Goal: Information Seeking & Learning: Learn about a topic

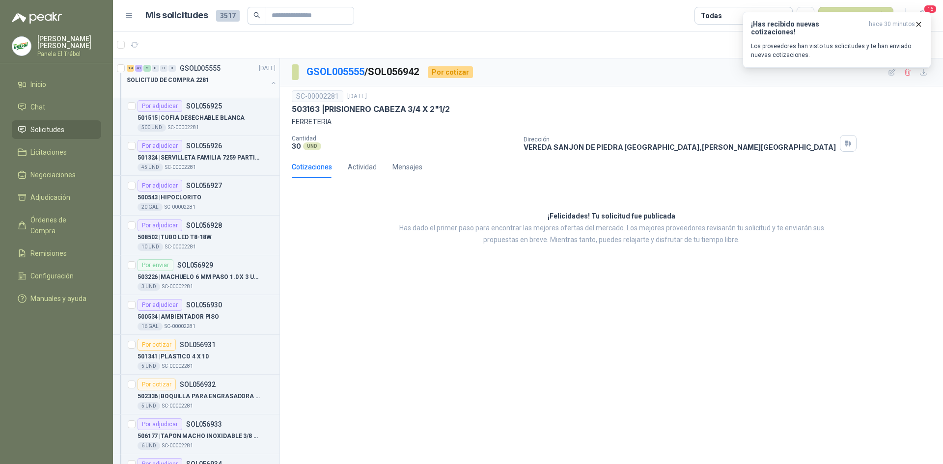
scroll to position [1604, 0]
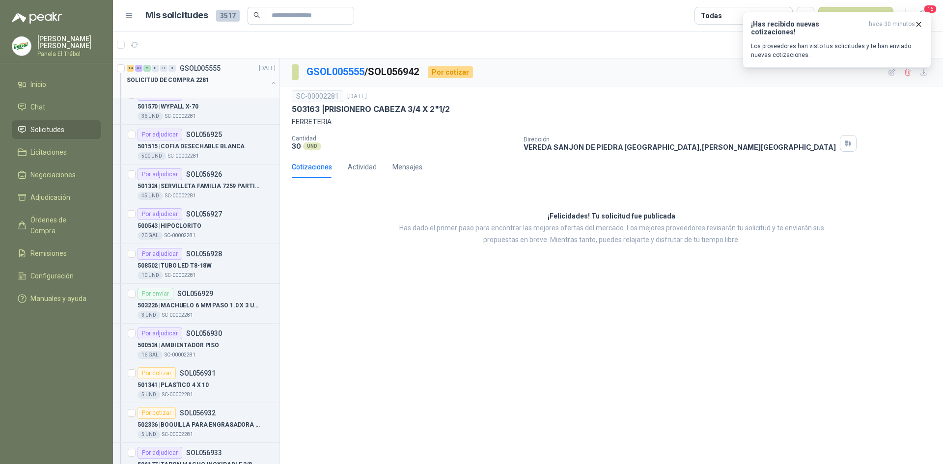
click at [270, 83] on button "button" at bounding box center [274, 83] width 8 height 8
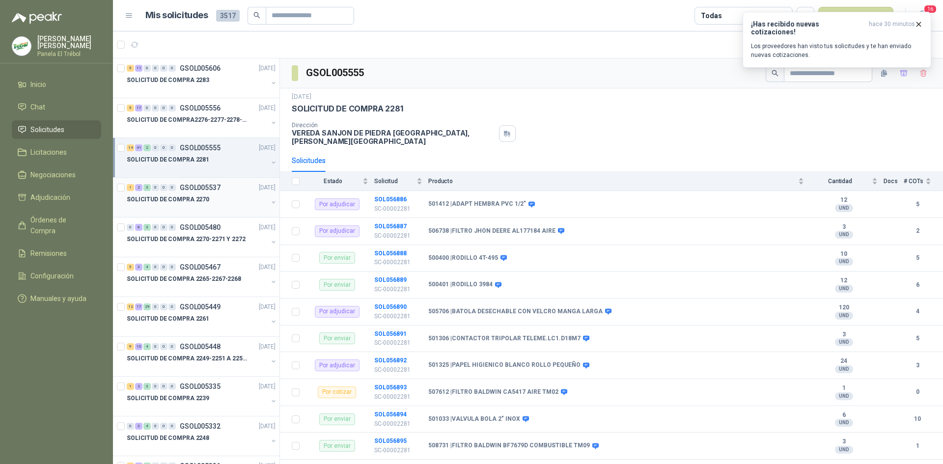
click at [270, 201] on button "button" at bounding box center [274, 202] width 8 height 8
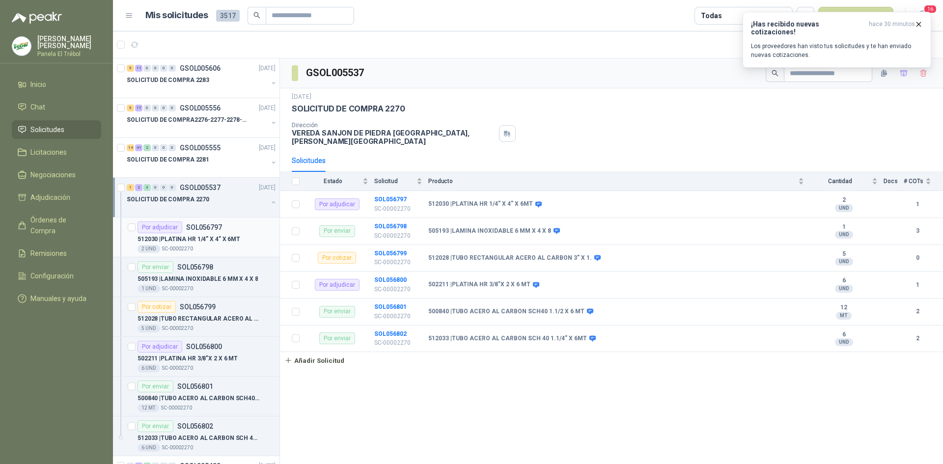
click at [217, 243] on p "512030 | PLATINA HR 1/4” X 4” X 6MT" at bounding box center [188, 239] width 103 height 9
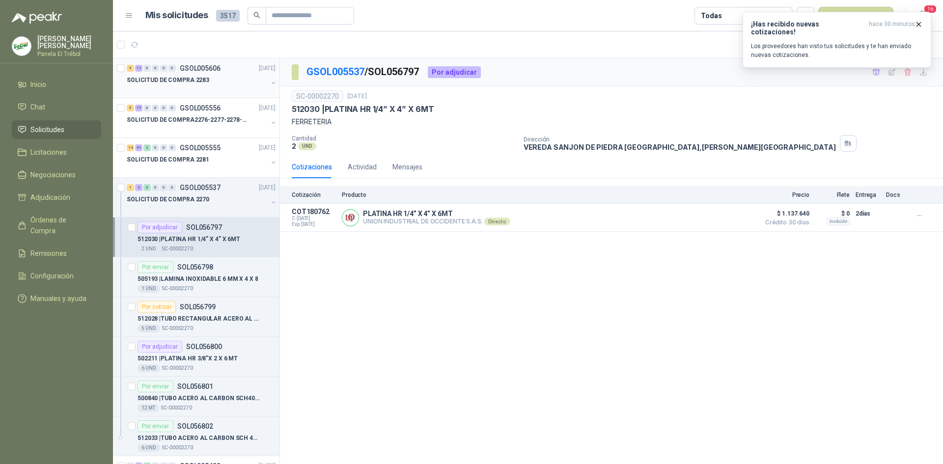
click at [260, 81] on div "SOLICITUD DE COMPRA 2283" at bounding box center [202, 84] width 151 height 20
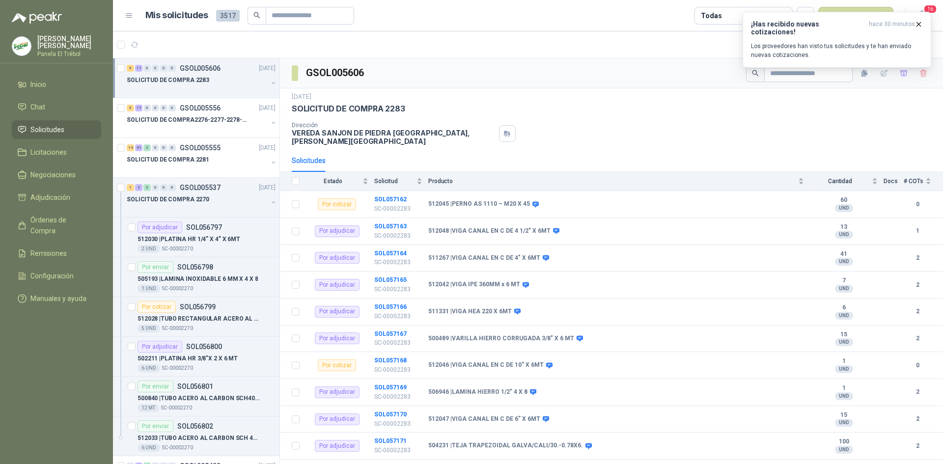
click at [270, 85] on button "button" at bounding box center [274, 83] width 8 height 8
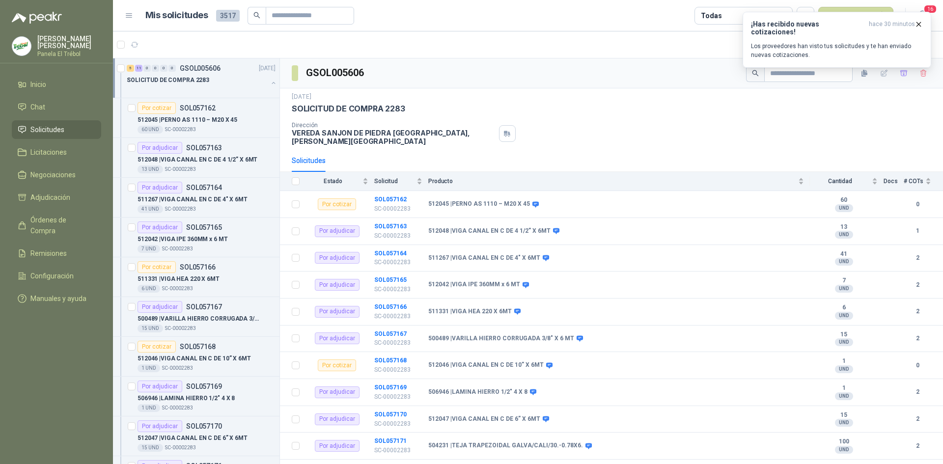
scroll to position [3, 0]
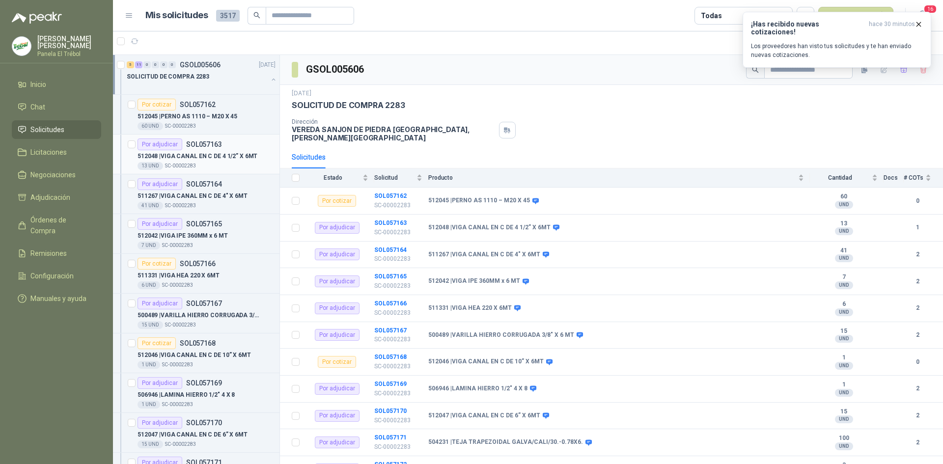
click at [219, 160] on p "512048 | VIGA CANAL EN C DE 4 1/2” X 6MT" at bounding box center [197, 156] width 120 height 9
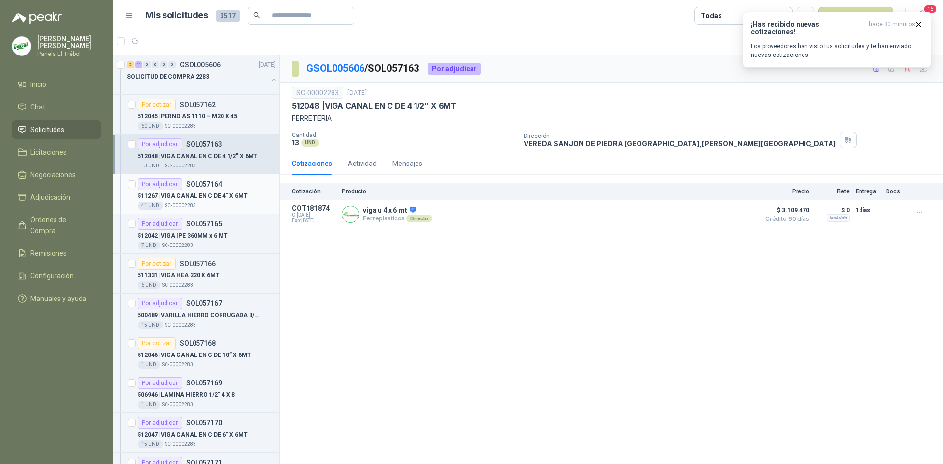
click at [218, 199] on p "511267 | VIGA CANAL EN C DE 4" X 6MT" at bounding box center [192, 195] width 110 height 9
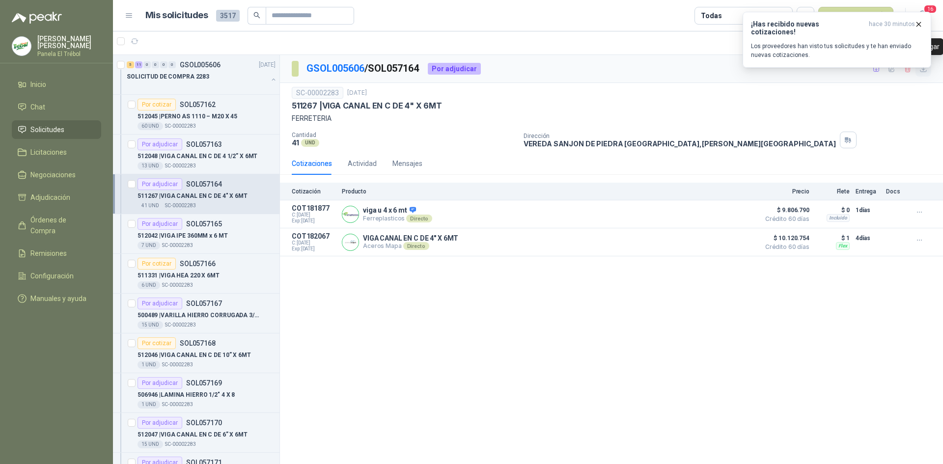
click at [925, 71] on icon "button" at bounding box center [923, 69] width 8 height 8
click at [205, 237] on p "512042 | VIGA IPE 360MM x 6 MT" at bounding box center [182, 235] width 90 height 9
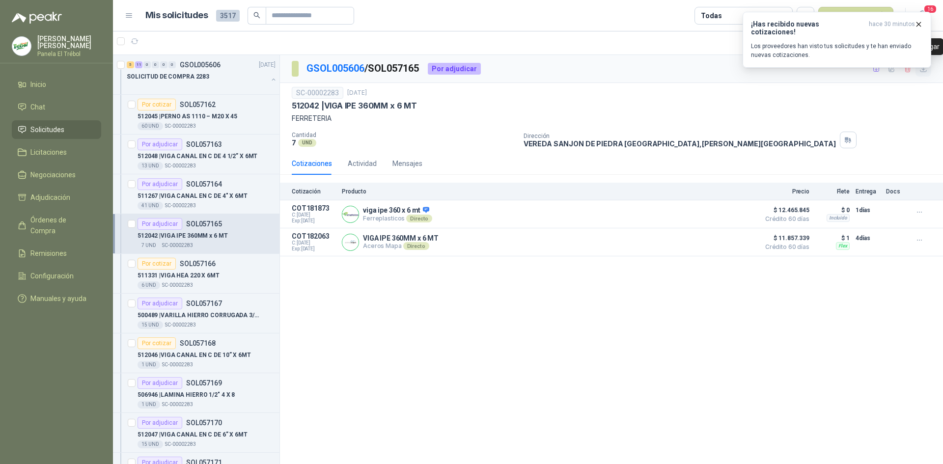
click at [922, 72] on icon "button" at bounding box center [923, 69] width 6 height 6
click at [200, 273] on p "511331 | VIGA HEA 220 X 6MT" at bounding box center [178, 275] width 82 height 9
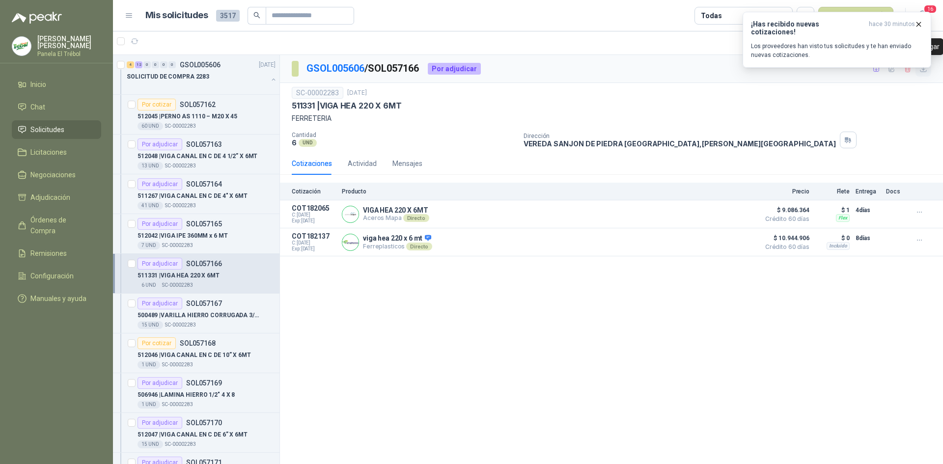
click at [926, 71] on icon "button" at bounding box center [923, 69] width 8 height 8
click at [192, 116] on p "512045 | PERNO AS 1110 – M20 X 45" at bounding box center [187, 116] width 100 height 9
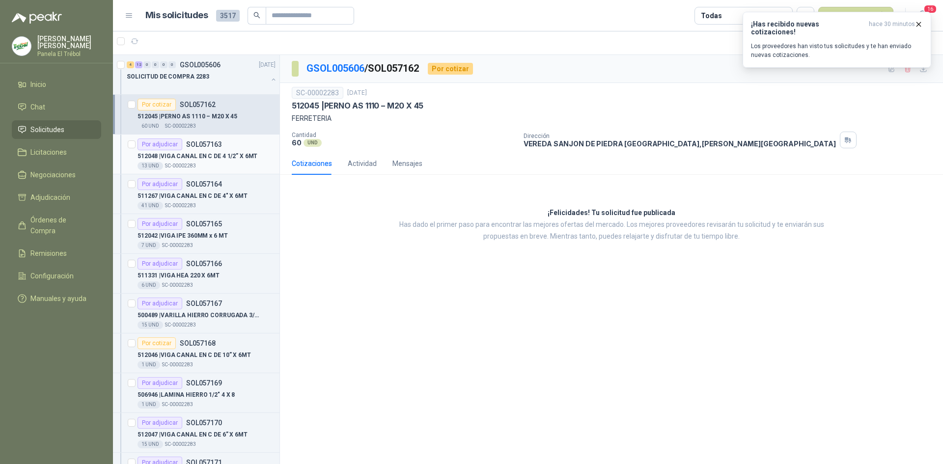
click at [214, 158] on p "512048 | VIGA CANAL EN C DE 4 1/2” X 6MT" at bounding box center [197, 156] width 120 height 9
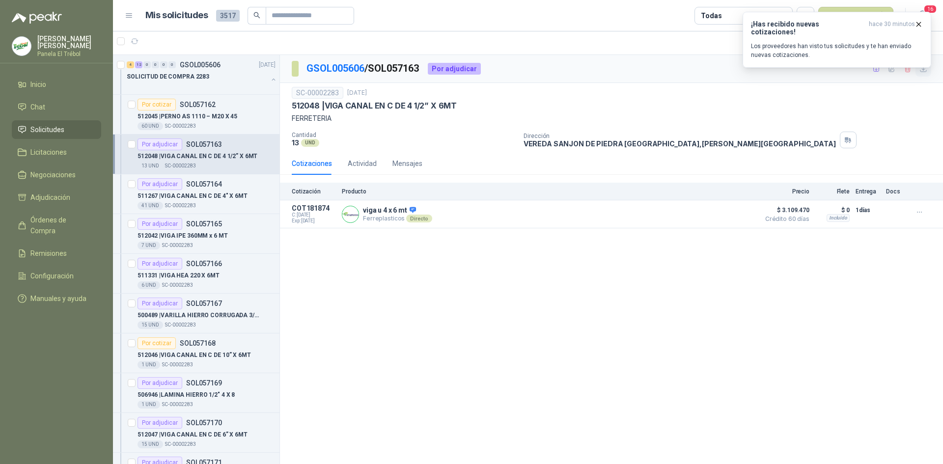
click at [923, 68] on icon "button" at bounding box center [923, 69] width 6 height 6
click at [188, 315] on p "500489 | VARILLA HIERRO CORRUGADA 3/8" X 6 MT" at bounding box center [198, 315] width 122 height 9
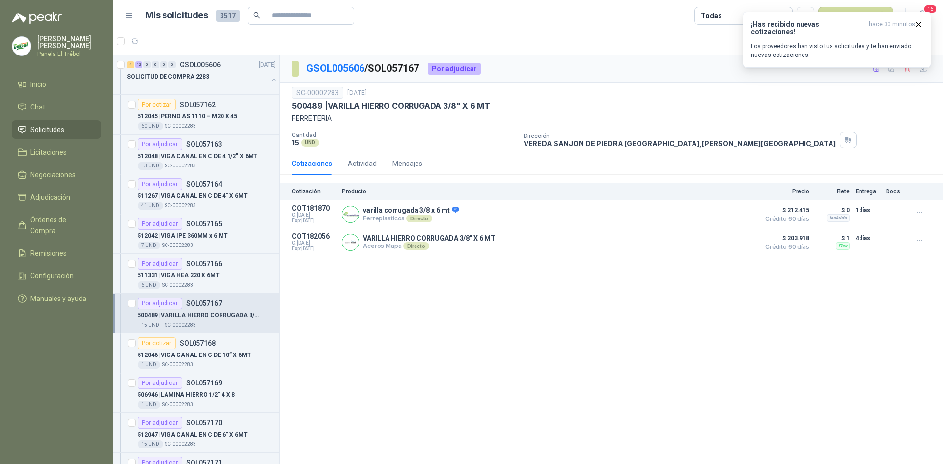
click at [926, 67] on div "¡Has recibido nuevas cotizaciones! hace 30 minutos Los proveedores han visto tu…" at bounding box center [836, 40] width 189 height 56
click at [921, 71] on icon "button" at bounding box center [923, 69] width 8 height 8
click at [195, 356] on p "512046 | VIGA CANAL EN C DE 10” X 6MT" at bounding box center [193, 355] width 113 height 9
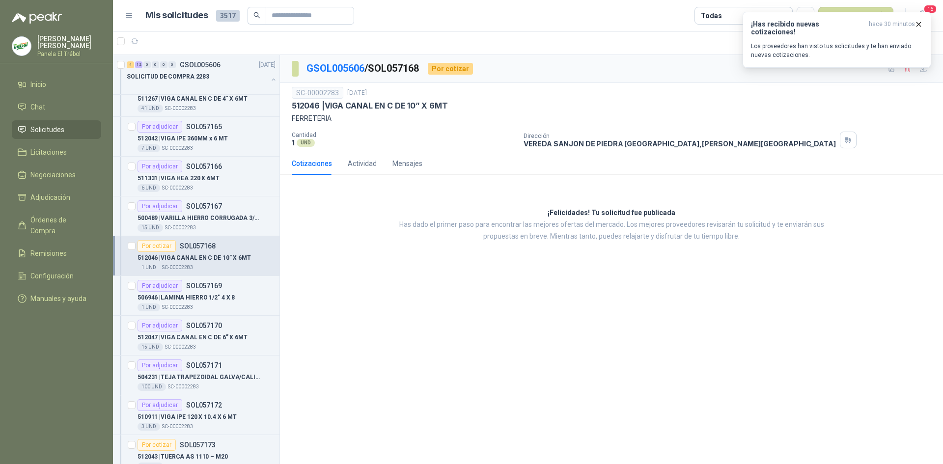
scroll to position [98, 0]
click at [205, 295] on p "506946 | LAMINA HIERRO 1/2" 4 X 8" at bounding box center [185, 296] width 97 height 9
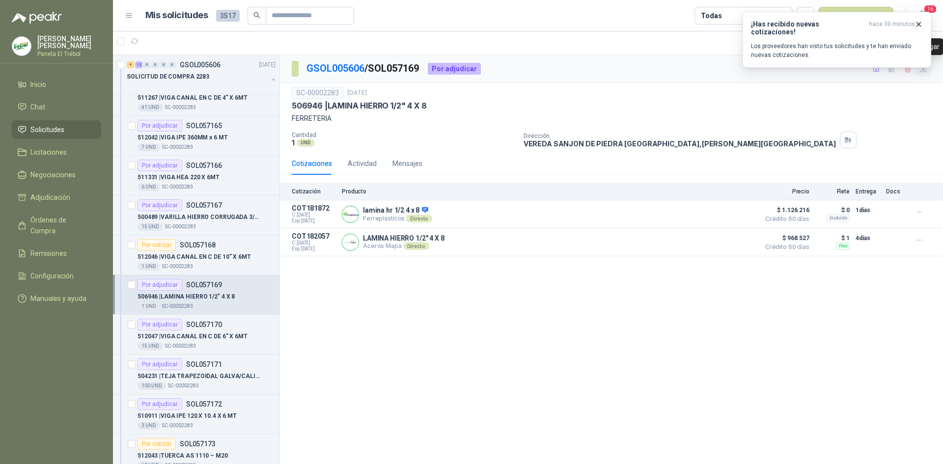
click at [927, 70] on icon "button" at bounding box center [923, 69] width 8 height 8
click at [214, 338] on p "512047 | VIGA CANAL EN C DE 6” X 6MT" at bounding box center [192, 336] width 110 height 9
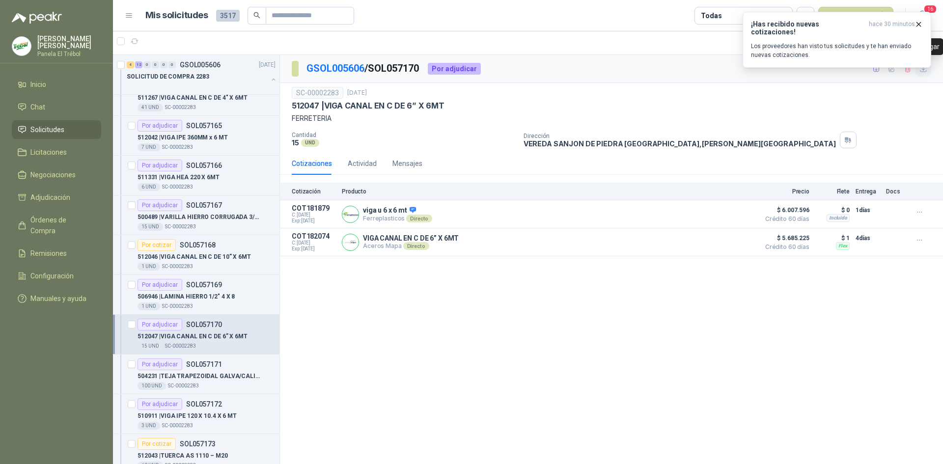
click at [922, 70] on icon "button" at bounding box center [923, 69] width 6 height 6
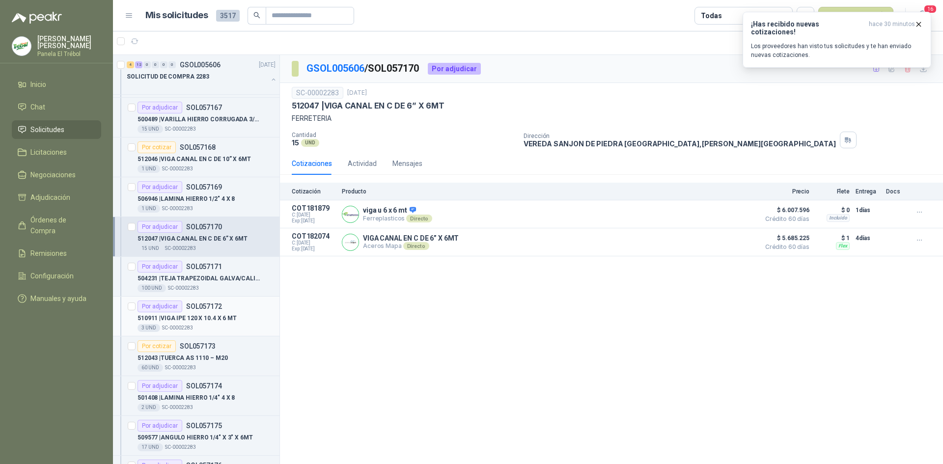
scroll to position [196, 0]
click at [187, 270] on div "Por adjudicar SOL057171" at bounding box center [179, 266] width 84 height 12
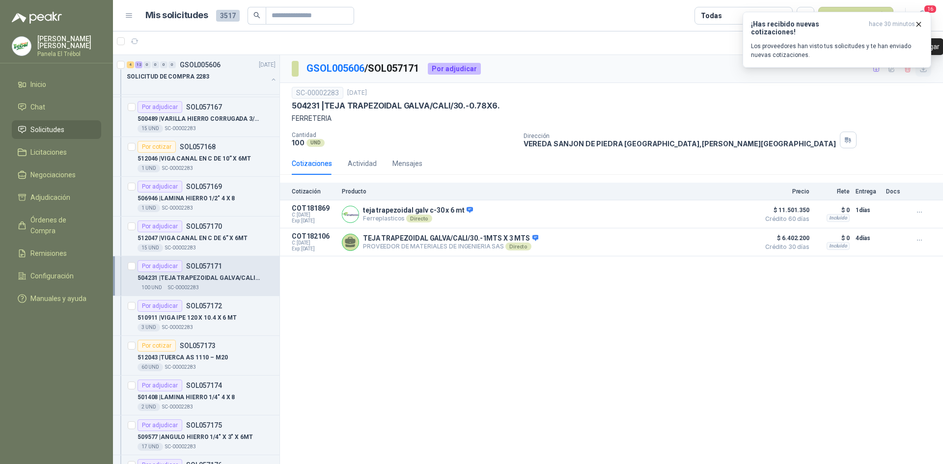
click at [925, 73] on icon "button" at bounding box center [923, 69] width 8 height 8
click at [208, 311] on div "Por adjudicar SOL057172" at bounding box center [179, 306] width 84 height 12
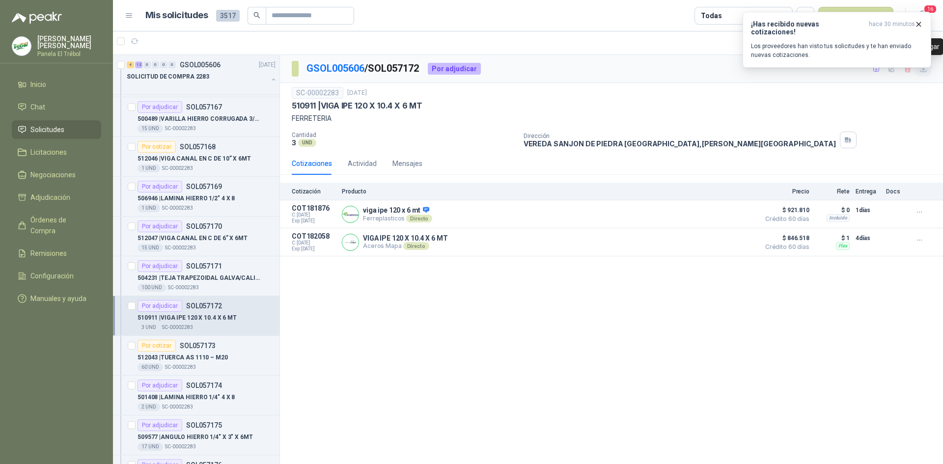
click at [923, 70] on icon "button" at bounding box center [923, 69] width 6 height 6
click at [189, 358] on p "512043 | TUERCA AS 1110 – M20" at bounding box center [182, 357] width 90 height 9
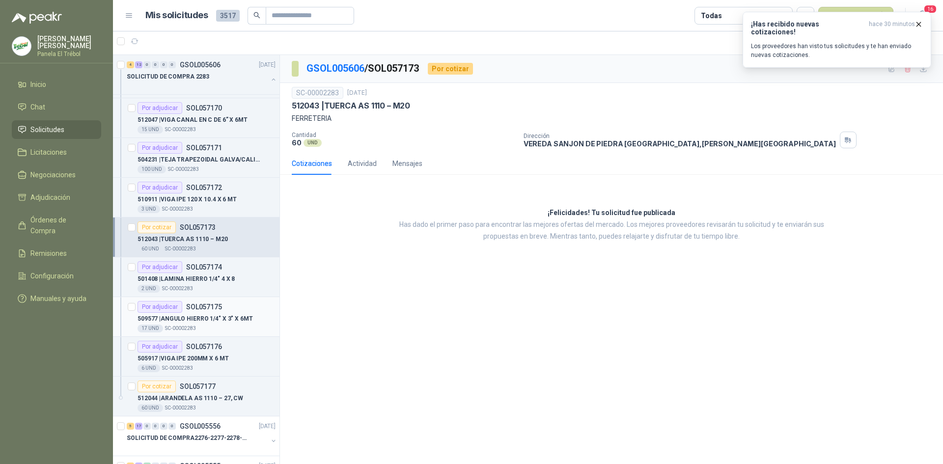
scroll to position [327, 0]
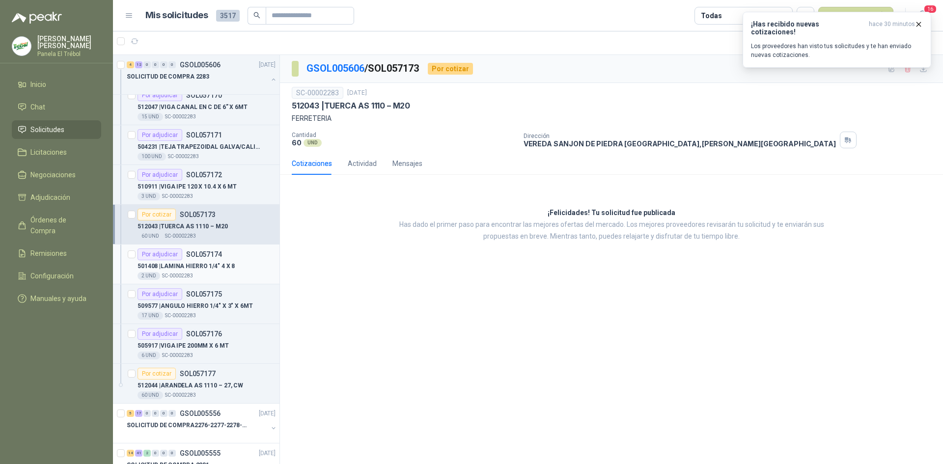
click at [205, 270] on p "501408 | LAMINA HIERRO 1/4" 4 X 8" at bounding box center [185, 266] width 97 height 9
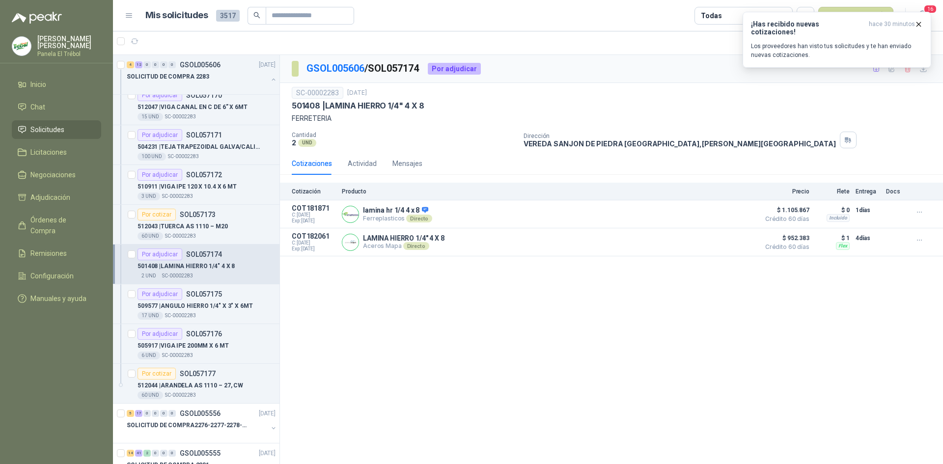
click at [923, 68] on body "[PERSON_NAME] Panela El Trébol Inicio Chat Solicitudes Licitaciones Negociacion…" at bounding box center [471, 232] width 943 height 464
click at [923, 71] on icon "button" at bounding box center [923, 69] width 8 height 8
click at [197, 305] on p "509577 | ANGULO HIERRO 1/4" X 3" X 6MT" at bounding box center [194, 305] width 115 height 9
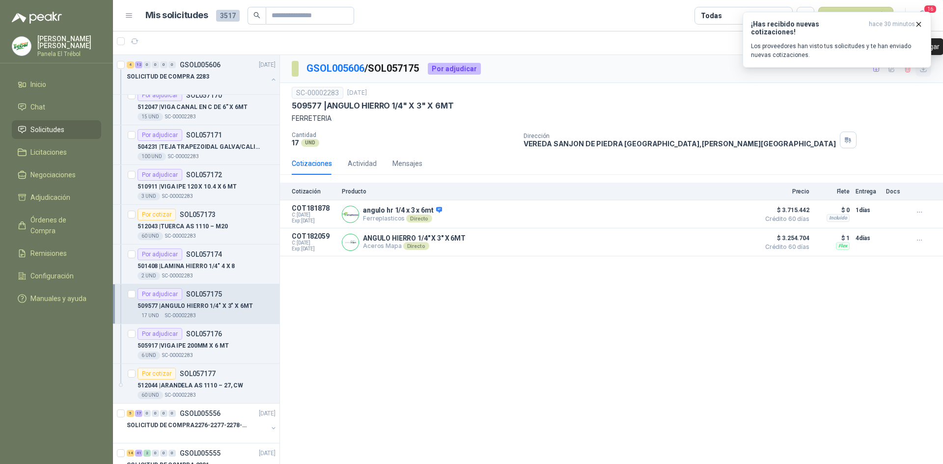
click at [924, 71] on icon "button" at bounding box center [923, 69] width 8 height 8
click at [203, 343] on p "505917 | VIGA IPE 200MM X 6 MT" at bounding box center [182, 345] width 91 height 9
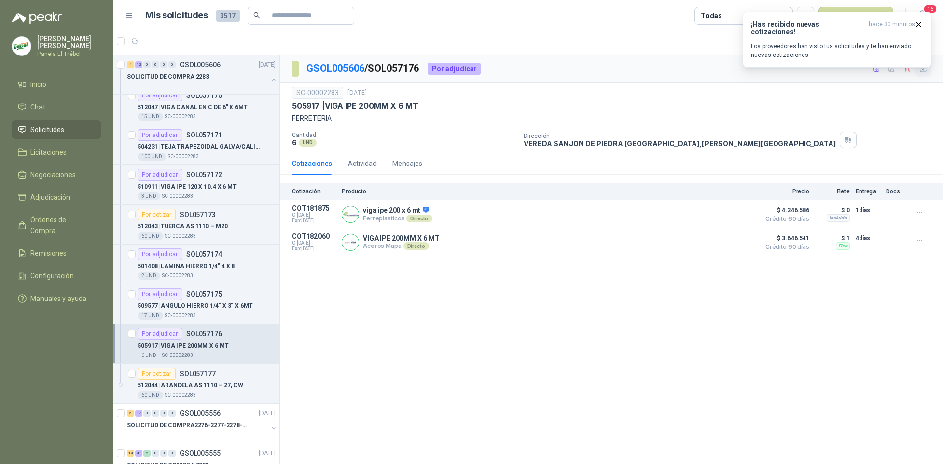
click at [924, 68] on icon "button" at bounding box center [923, 69] width 8 height 8
click at [203, 385] on p "512044 | ARANDELA AS 1110 – 27, CW" at bounding box center [190, 385] width 106 height 9
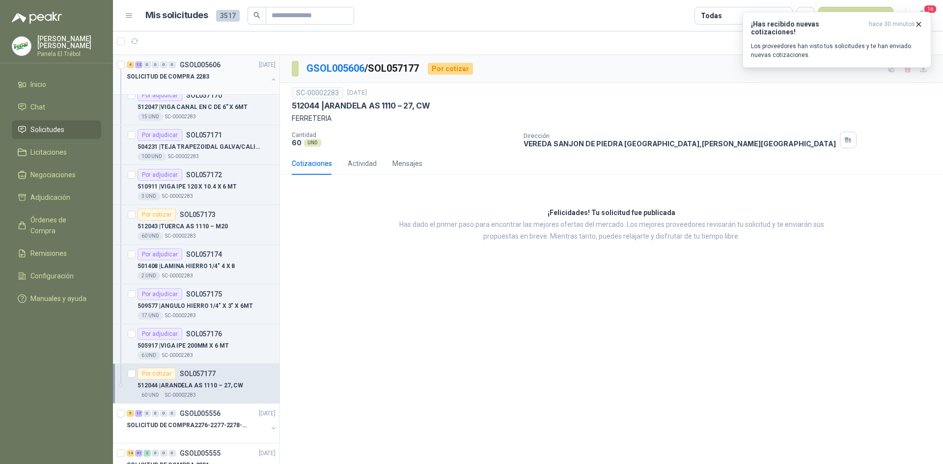
click at [270, 76] on button "button" at bounding box center [274, 80] width 8 height 8
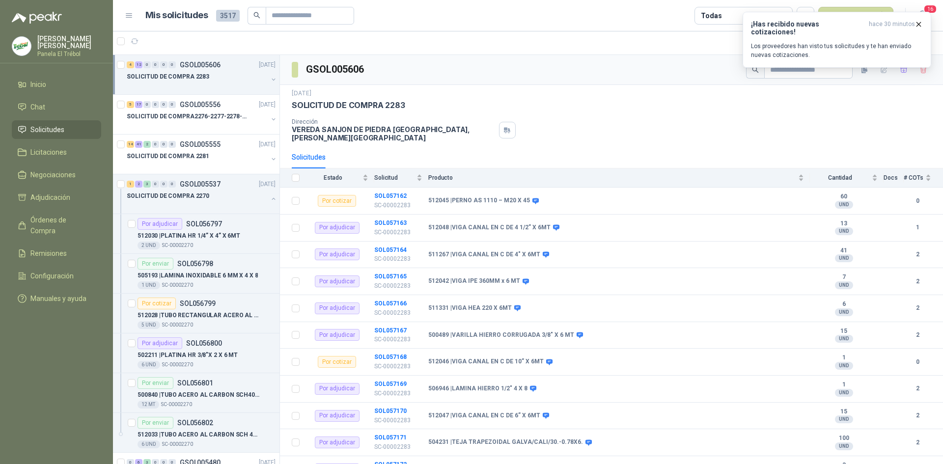
click at [269, 76] on div "4 12 0 0 0 0 GSOL005606 [DATE] SOLICITUD DE COMPRA 2283" at bounding box center [196, 75] width 166 height 40
click at [270, 116] on button "button" at bounding box center [274, 119] width 8 height 8
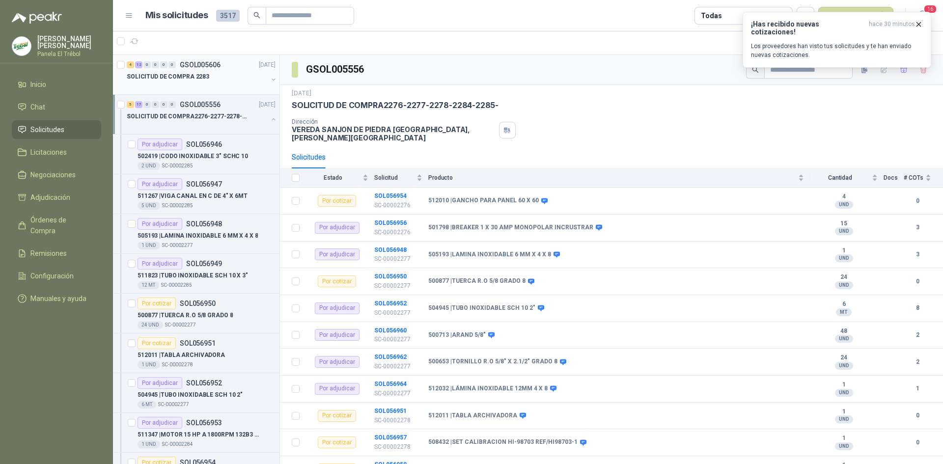
click at [227, 81] on div "SOLICITUD DE COMPRA 2283" at bounding box center [197, 77] width 141 height 12
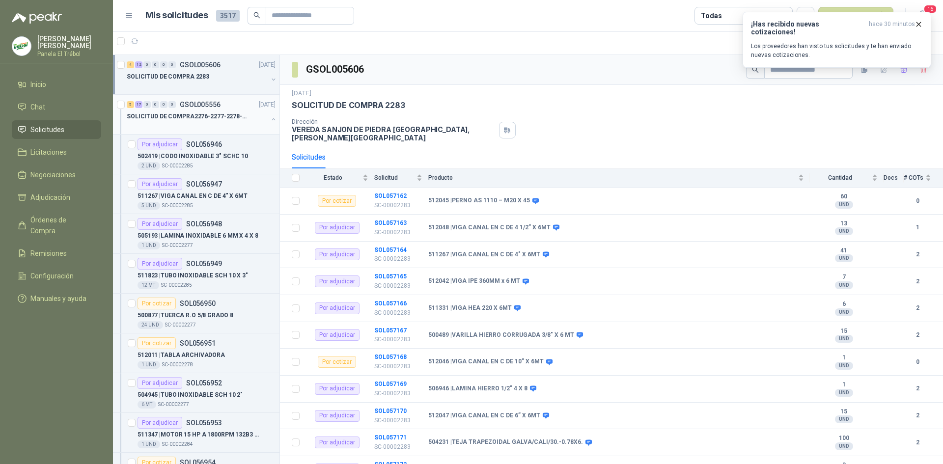
click at [263, 114] on div "SOLICITUD DE COMPRA2276-2277-2278-2284-2285-" at bounding box center [202, 120] width 151 height 20
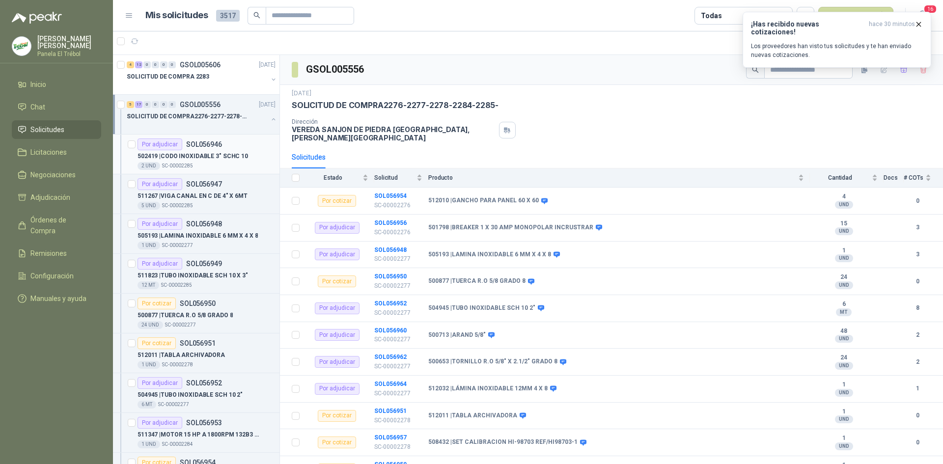
click at [196, 150] on div "Por adjudicar SOL056946" at bounding box center [179, 144] width 84 height 12
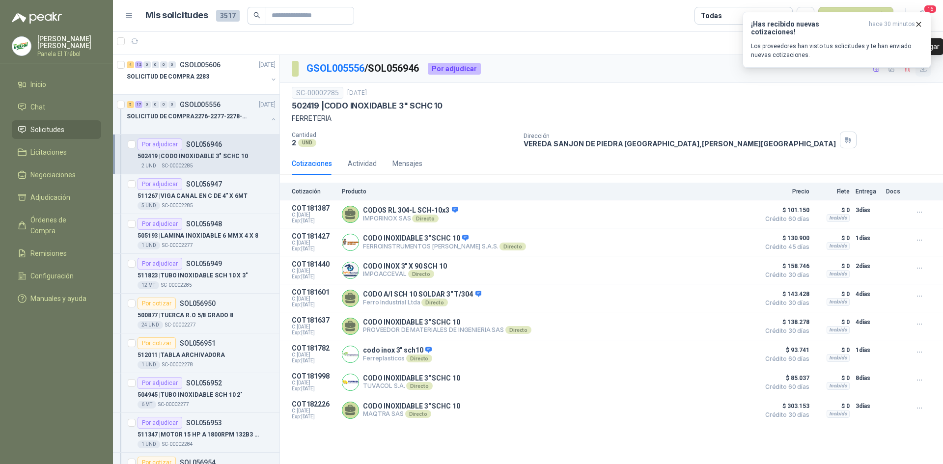
click at [924, 69] on icon "button" at bounding box center [923, 69] width 8 height 8
click at [205, 194] on p "511267 | VIGA CANAL EN C DE 4" X 6MT" at bounding box center [192, 195] width 110 height 9
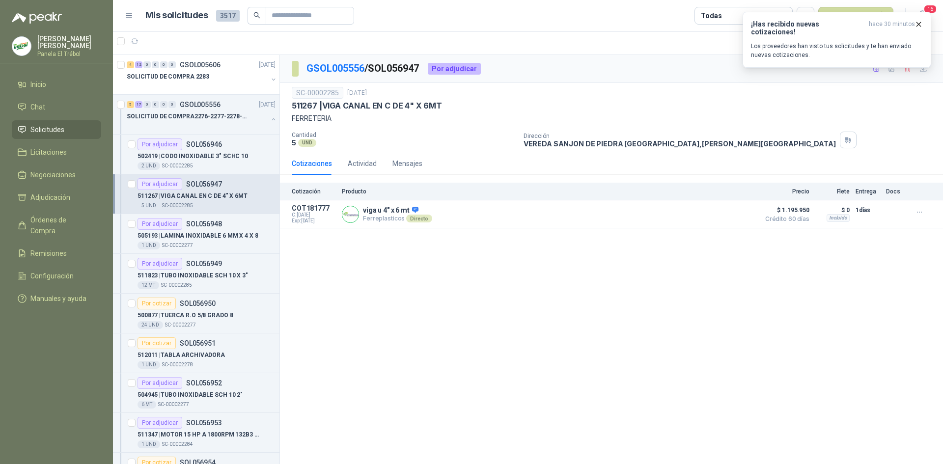
click at [924, 67] on div "¡Has recibido nuevas cotizaciones! hace 30 minutos Los proveedores han visto tu…" at bounding box center [836, 40] width 189 height 56
click at [919, 26] on icon "button" at bounding box center [918, 24] width 8 height 8
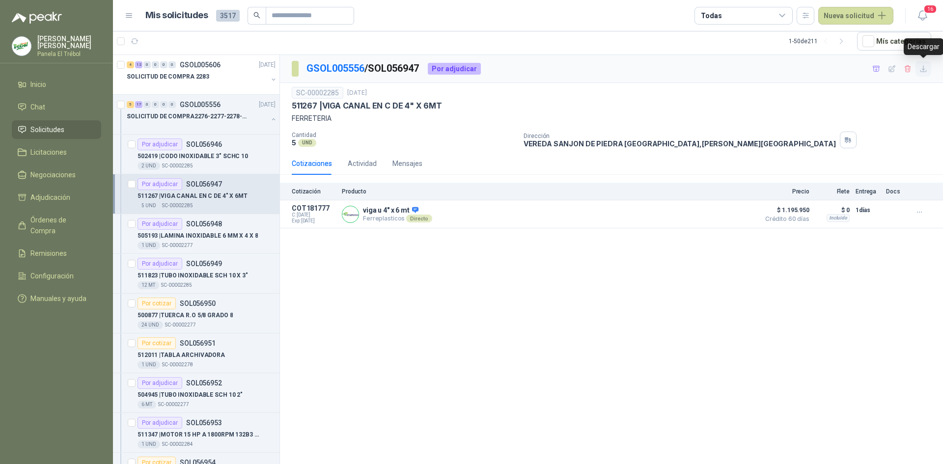
click at [922, 68] on icon "button" at bounding box center [923, 69] width 8 height 8
click at [197, 237] on p "505193 | LAMINA INOXIDABLE 6 MM X 4 X 8" at bounding box center [197, 235] width 120 height 9
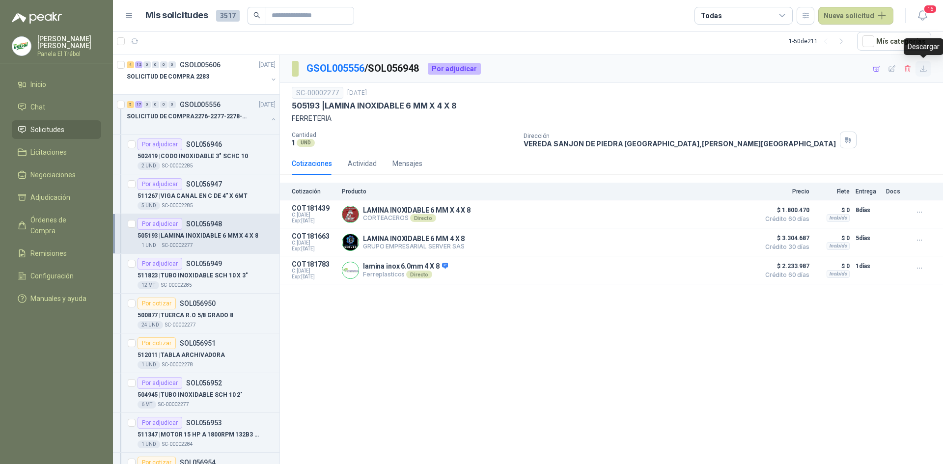
click at [925, 72] on icon "button" at bounding box center [923, 69] width 6 height 6
click at [200, 274] on p "511823 | TUBO INOXIDABLE SCH 10 X 3"" at bounding box center [192, 275] width 110 height 9
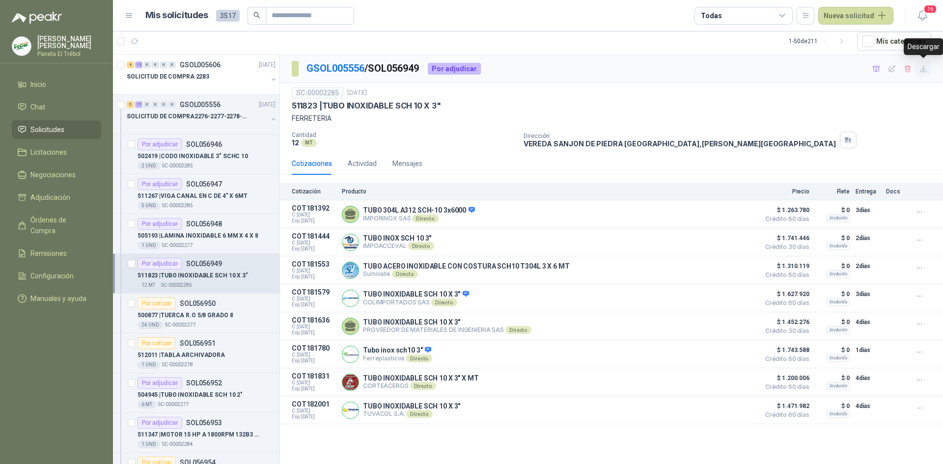
click at [924, 69] on icon "button" at bounding box center [923, 69] width 8 height 8
click at [217, 317] on p "500877 | TUERCA R.O 5/8 GRADO 8" at bounding box center [184, 315] width 95 height 9
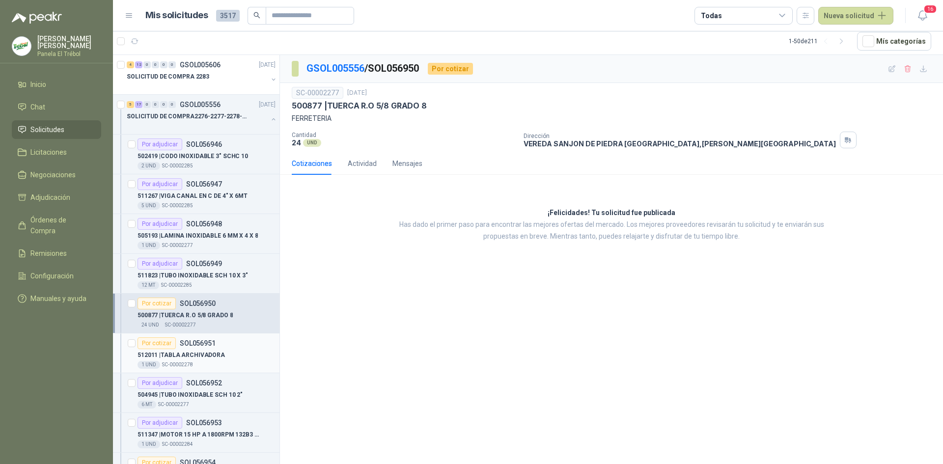
click at [211, 350] on div "512011 | TABLA ARCHIVADORA" at bounding box center [206, 355] width 138 height 12
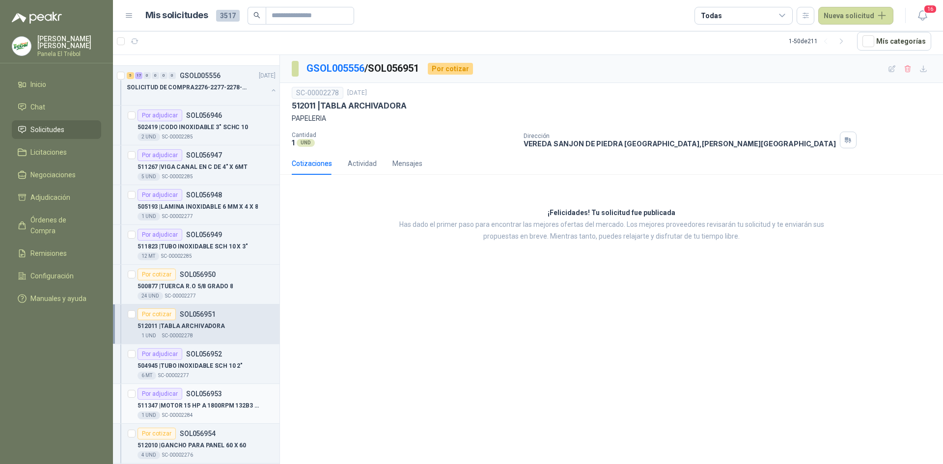
scroll to position [98, 0]
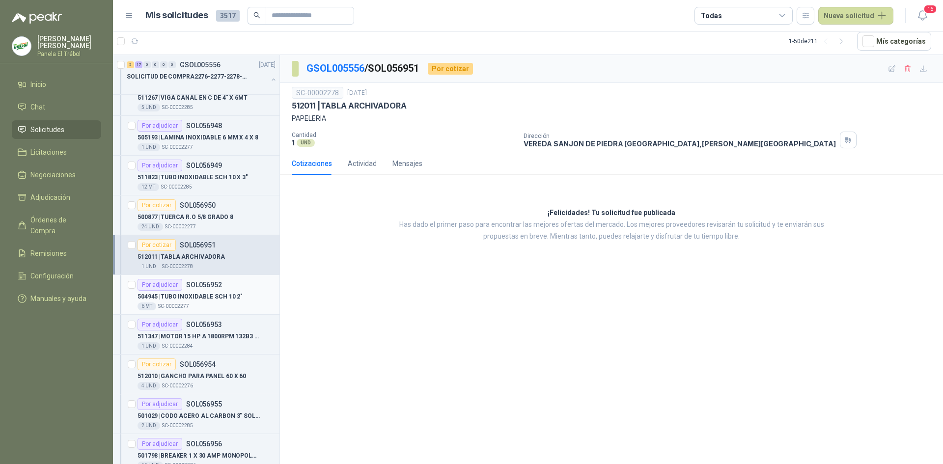
click at [212, 296] on p "504945 | TUBO INOXIDABLE SCH 10 2"" at bounding box center [189, 296] width 105 height 9
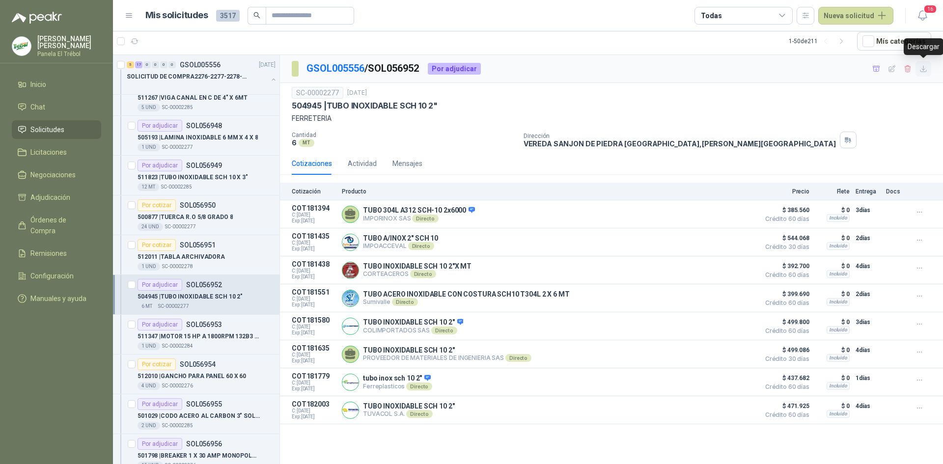
click at [926, 66] on icon "button" at bounding box center [923, 69] width 8 height 8
click at [191, 345] on div "1 UND  SC-00002284" at bounding box center [206, 346] width 138 height 8
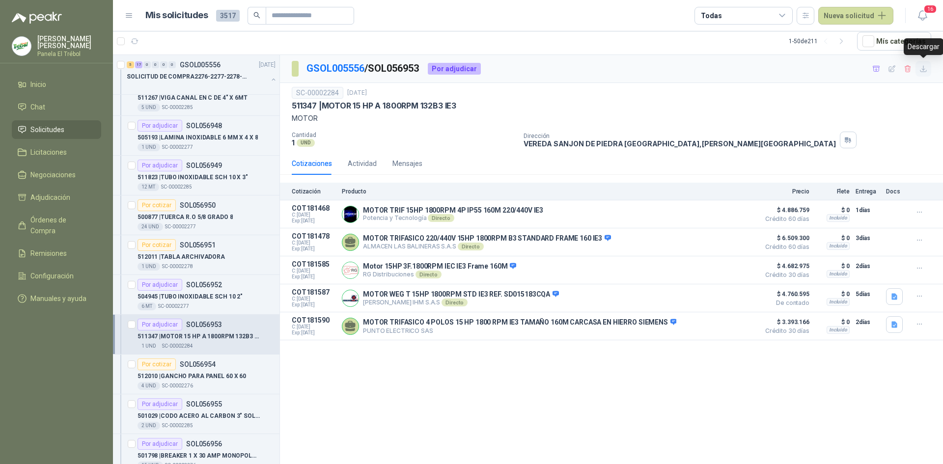
click at [922, 69] on icon "button" at bounding box center [923, 69] width 8 height 8
click at [192, 373] on p "512010 | GANCHO PARA PANEL 60 X 60" at bounding box center [191, 376] width 108 height 9
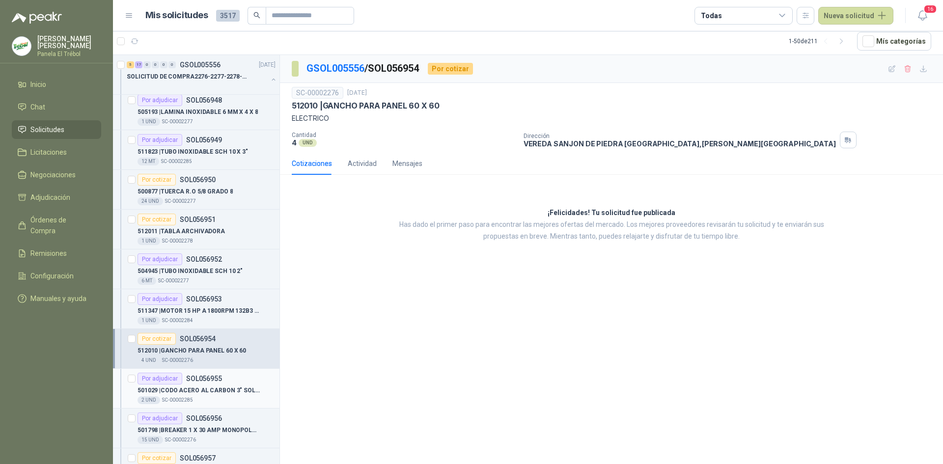
scroll to position [163, 0]
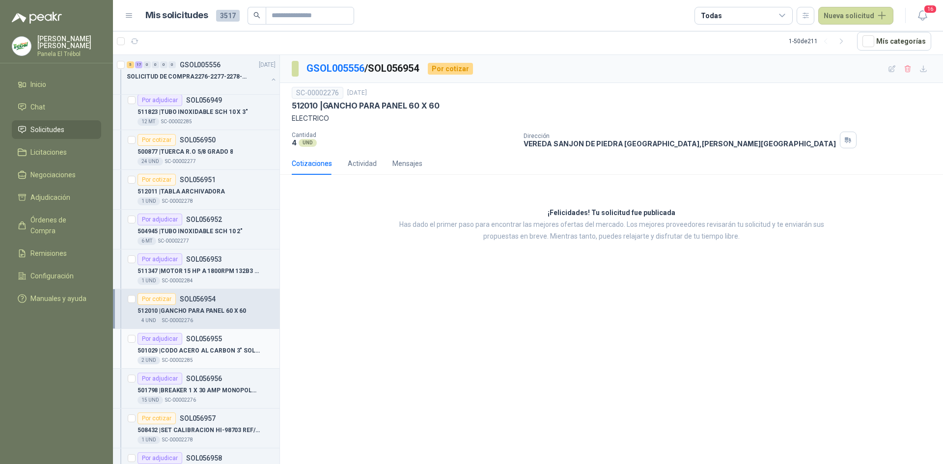
click at [189, 349] on p "501029 | CODO ACERO AL CARBON 3" SOLDABLE SCH40" at bounding box center [198, 350] width 122 height 9
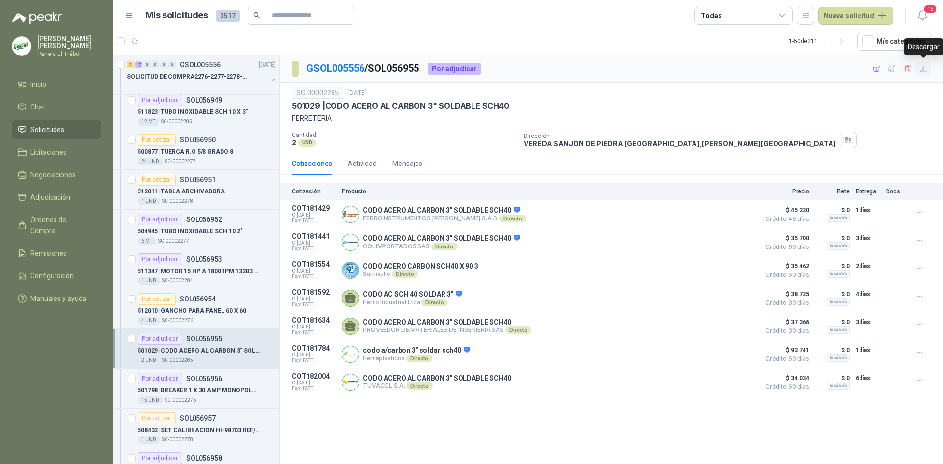
click at [924, 66] on icon "button" at bounding box center [923, 69] width 8 height 8
click at [193, 392] on p "501798 | BREAKER 1 X 30 AMP MONOPOLAR INCRUSTRAR" at bounding box center [198, 390] width 122 height 9
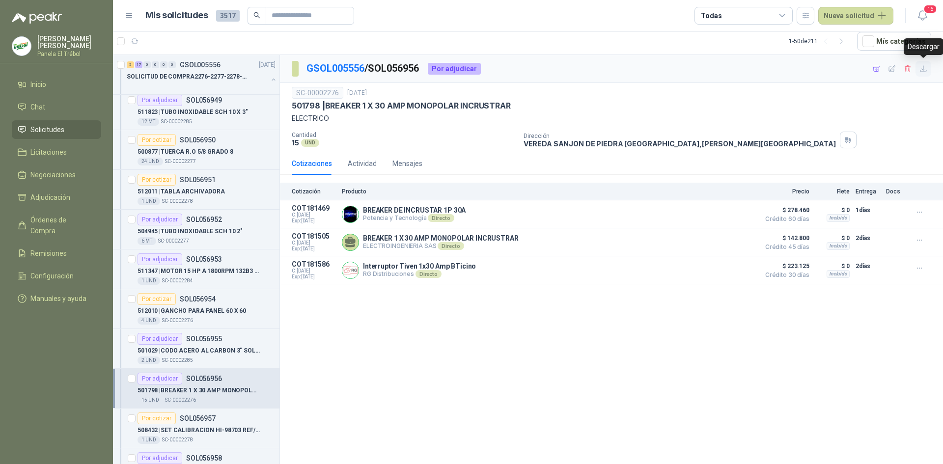
click at [927, 67] on button "button" at bounding box center [923, 69] width 16 height 16
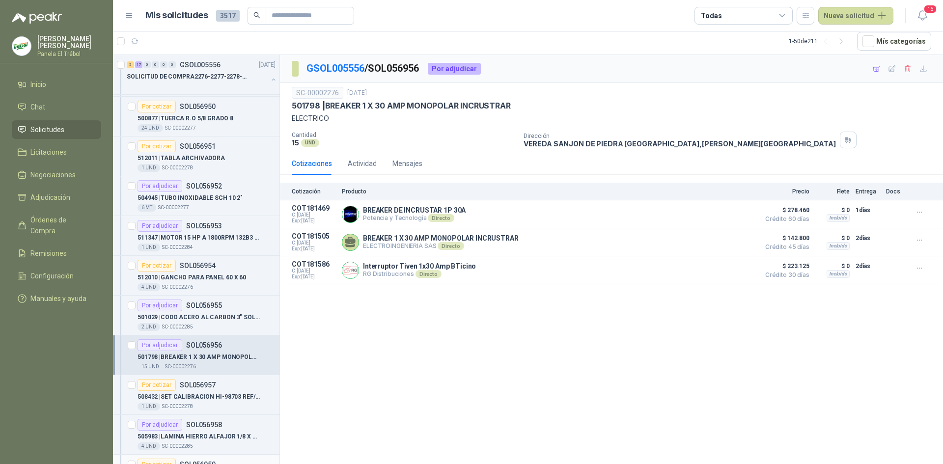
scroll to position [295, 0]
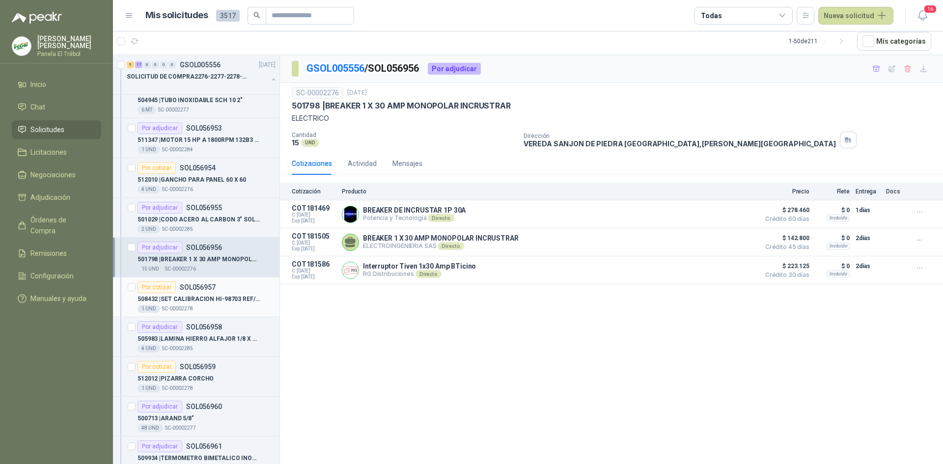
click at [199, 293] on div "Por cotizar SOL056957" at bounding box center [176, 287] width 78 height 12
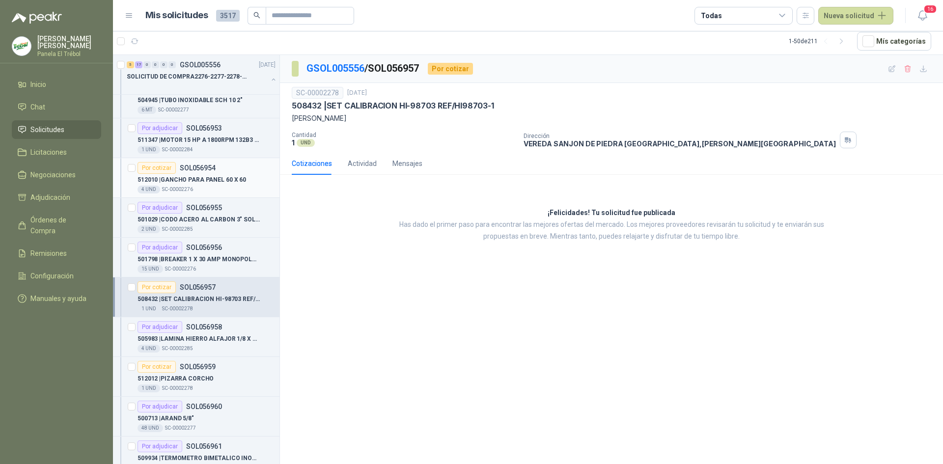
click at [197, 184] on p "512010 | GANCHO PARA PANEL 60 X 60" at bounding box center [191, 179] width 108 height 9
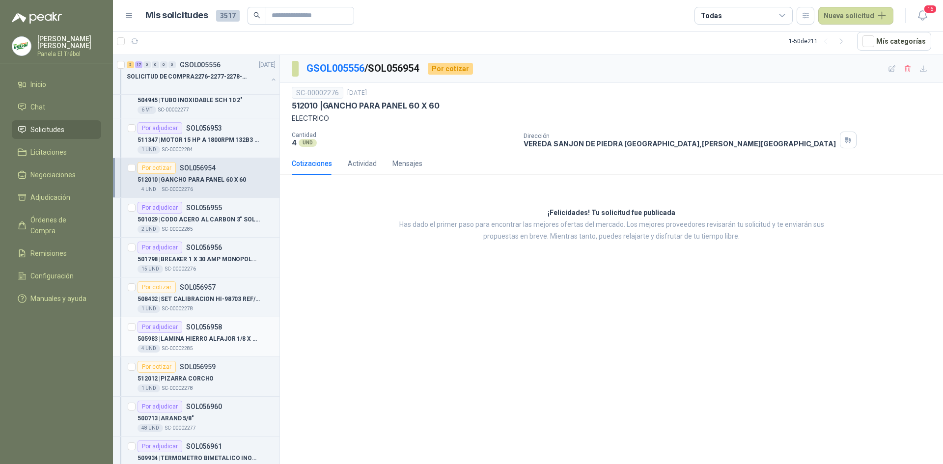
click at [190, 338] on p "505983 | LAMINA HIERRO ALFAJOR 1/8 X 1 X 3" at bounding box center [198, 338] width 122 height 9
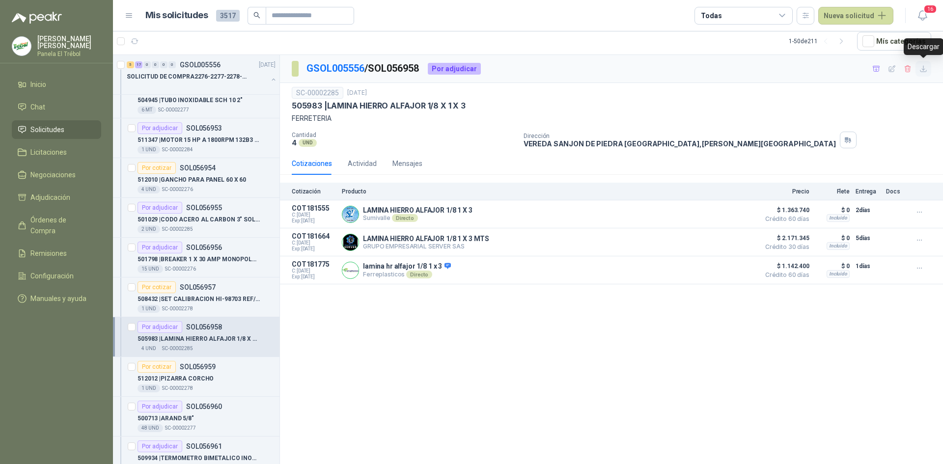
click at [922, 69] on icon "button" at bounding box center [923, 69] width 8 height 8
click at [200, 373] on div "512012 | PIZARRA CORCHO" at bounding box center [206, 379] width 138 height 12
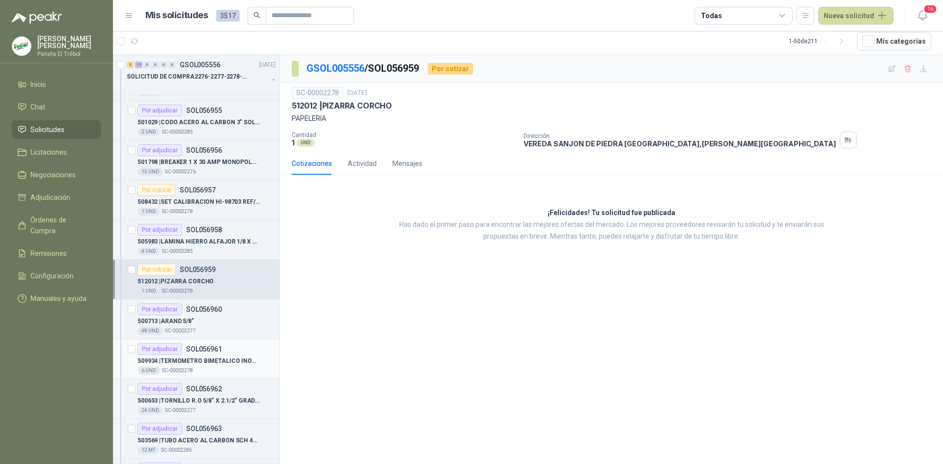
scroll to position [393, 0]
click at [198, 316] on div "500713 | ARAND 5/8"" at bounding box center [206, 320] width 138 height 12
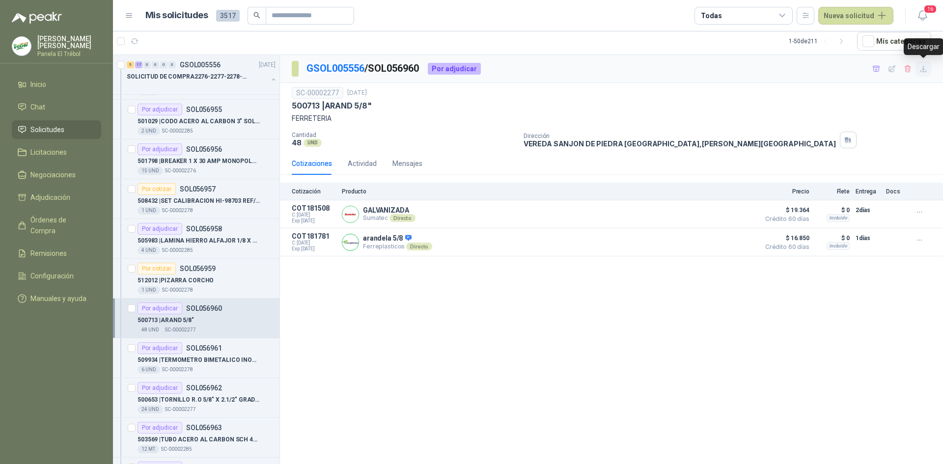
click at [923, 65] on icon "button" at bounding box center [923, 69] width 8 height 8
click at [197, 364] on p "509934 | TERMOMETRO BIMETALICO INOX CARACTULA 6" CONEXIÓN 1/2 TRASERA RANGO 100…" at bounding box center [198, 359] width 122 height 9
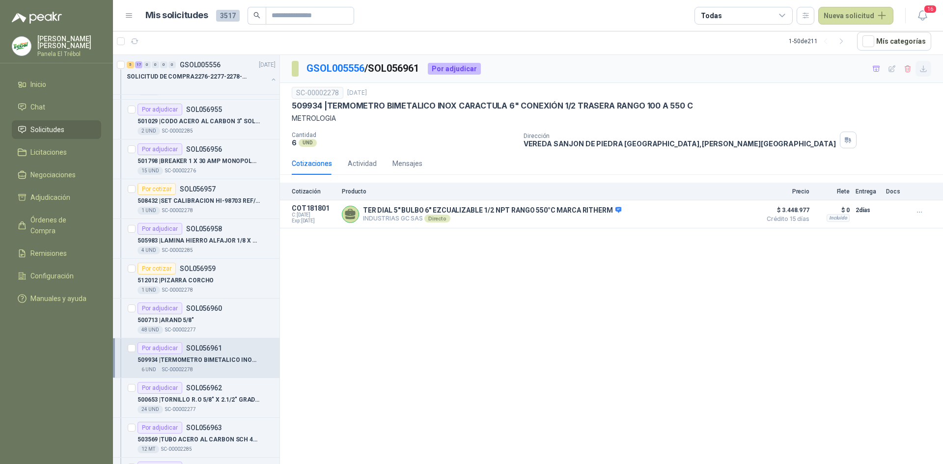
click at [921, 69] on icon "button" at bounding box center [923, 69] width 8 height 8
click at [194, 401] on p "500653 | TORNILLO R.O 5/8" X 2.1/2" GRADO 8" at bounding box center [198, 399] width 122 height 9
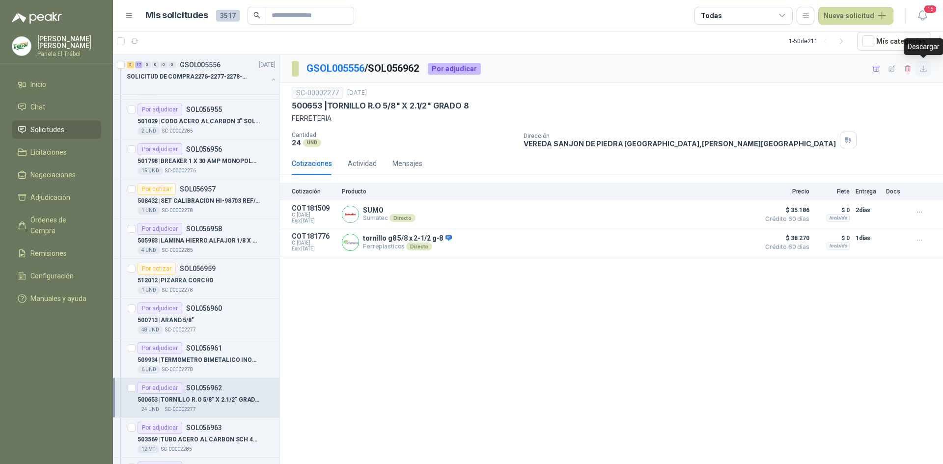
click at [925, 68] on icon "button" at bounding box center [923, 69] width 8 height 8
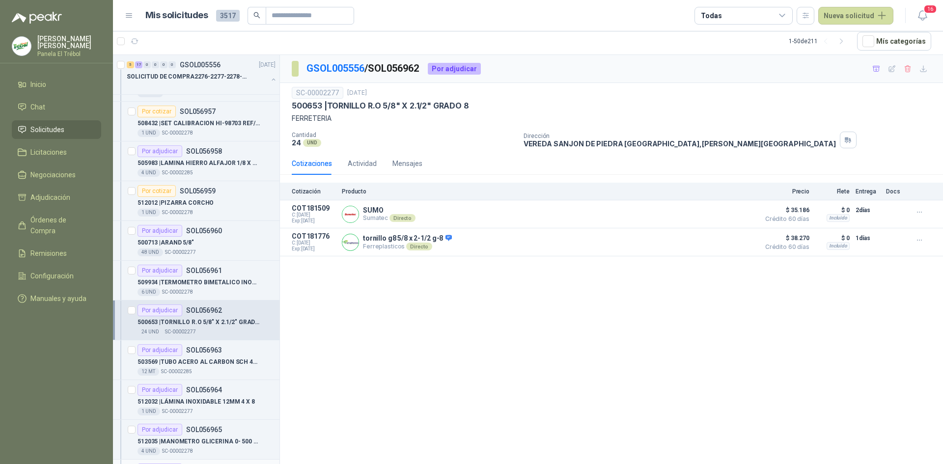
scroll to position [524, 0]
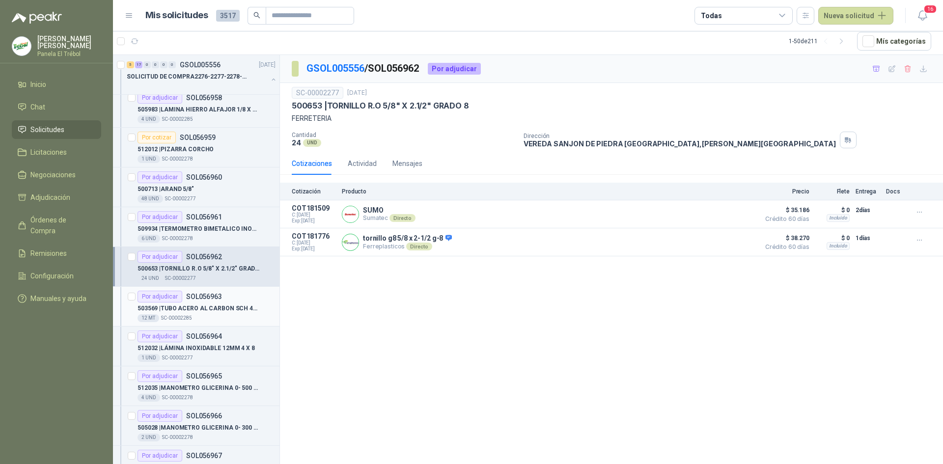
click at [196, 308] on p "503569 | TUBO ACERO AL CARBON SCH 40 3"" at bounding box center [198, 308] width 122 height 9
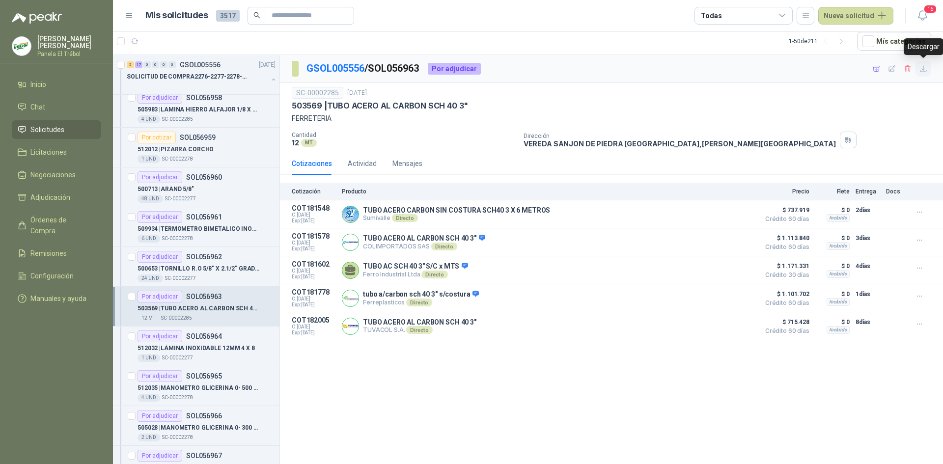
click at [923, 70] on icon "button" at bounding box center [923, 69] width 6 height 6
click at [175, 346] on p "512032 | LÁMINA INOXIDABLE 12MM 4 X 8" at bounding box center [195, 348] width 117 height 9
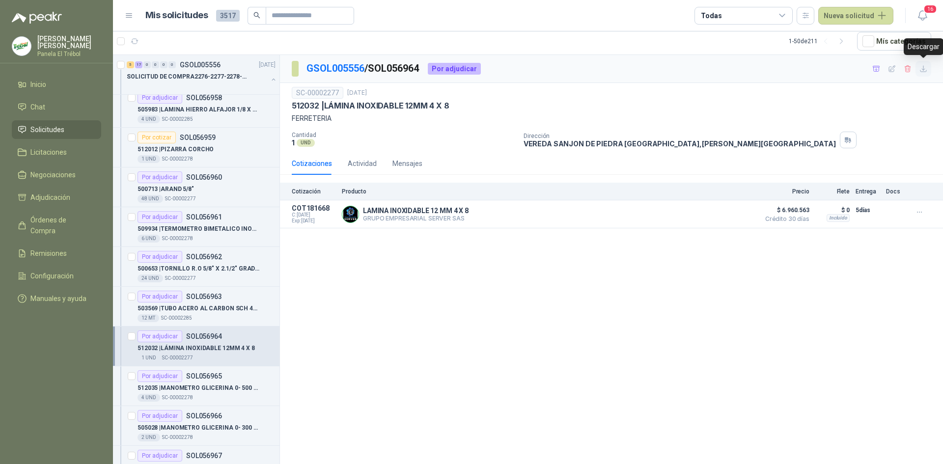
click at [925, 71] on icon "button" at bounding box center [923, 69] width 8 height 8
click at [189, 386] on p "512035 | MANOMETRO GLICERINA 0- 500 PSI [MEDICAL_DATA] 6" at bounding box center [198, 387] width 122 height 9
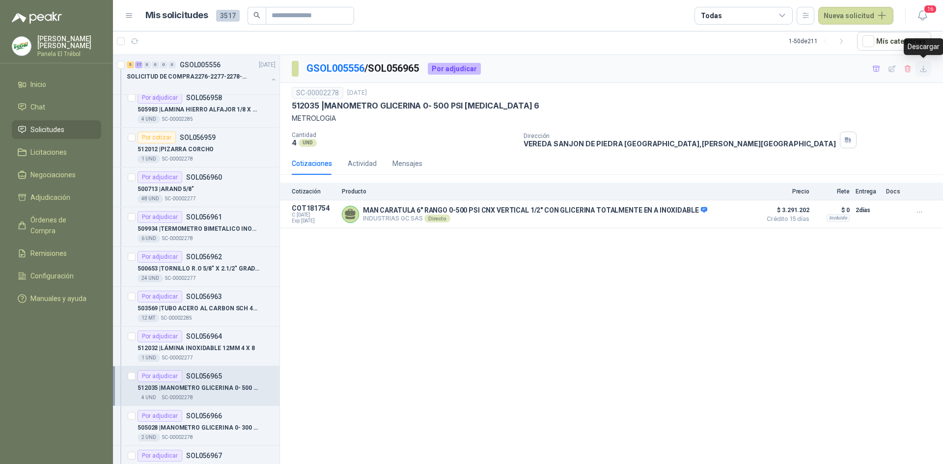
click at [924, 68] on icon "button" at bounding box center [923, 69] width 8 height 8
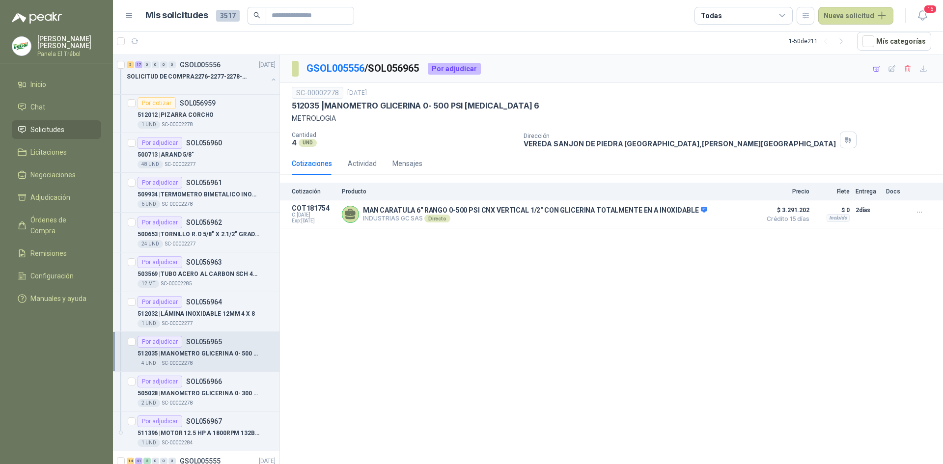
scroll to position [589, 0]
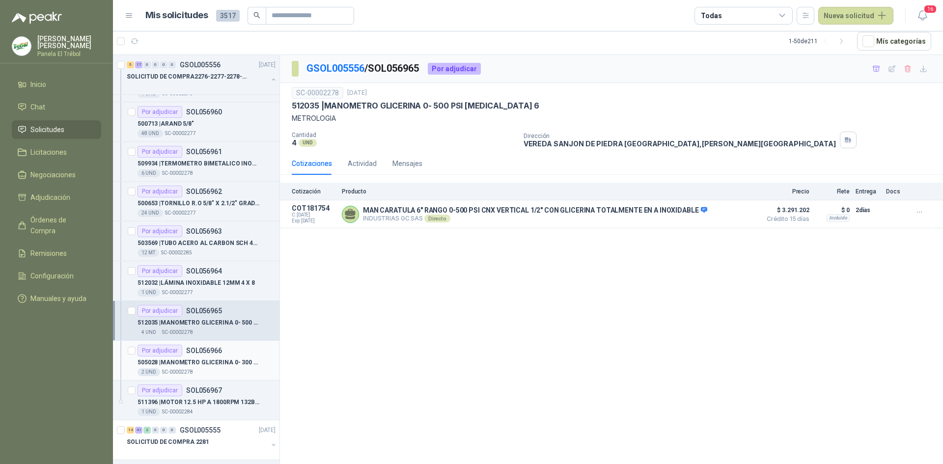
click at [190, 362] on p "505028 | MANOMETRO GLICERINA 0- 300 PSI [MEDICAL_DATA] 6"" at bounding box center [198, 362] width 122 height 9
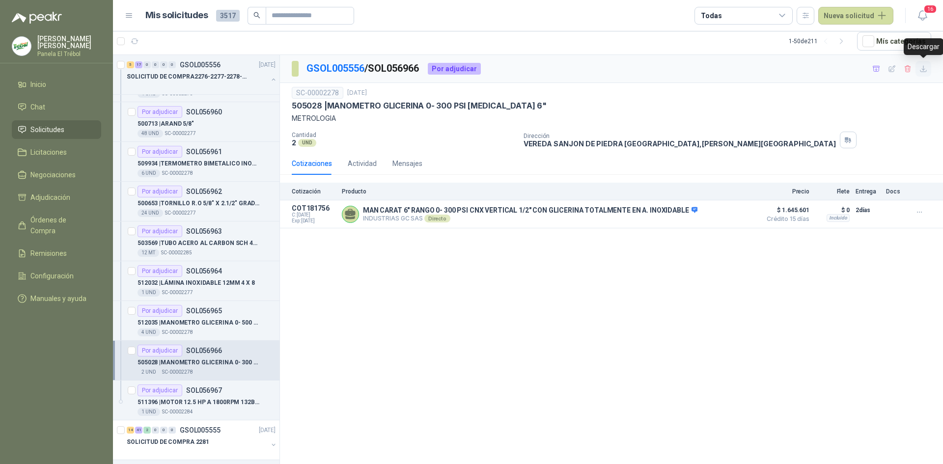
click at [924, 68] on icon "button" at bounding box center [923, 69] width 8 height 8
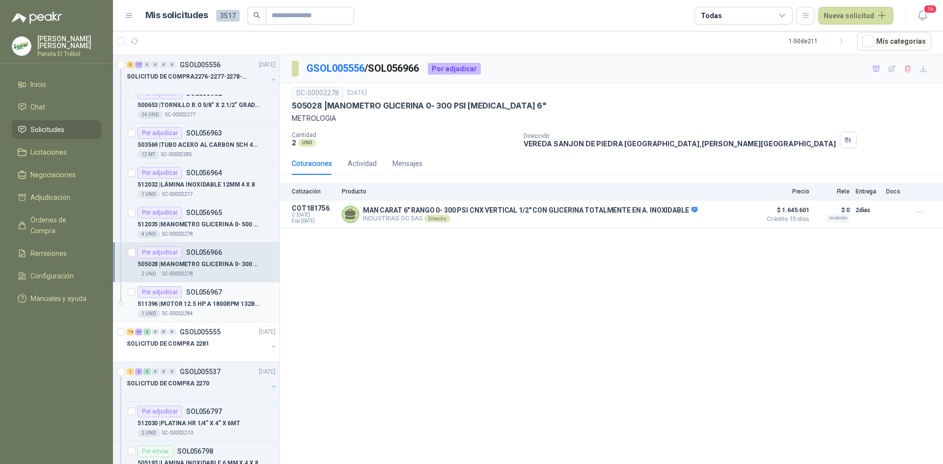
click at [216, 303] on p "511396 | MOTOR 12.5 HP A 1800RPM 132B5 IE3" at bounding box center [198, 303] width 122 height 9
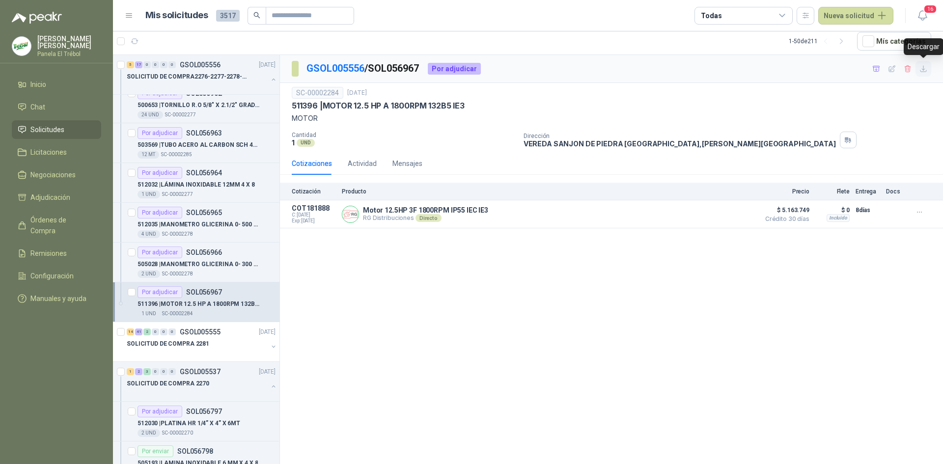
click at [925, 71] on icon "button" at bounding box center [923, 69] width 8 height 8
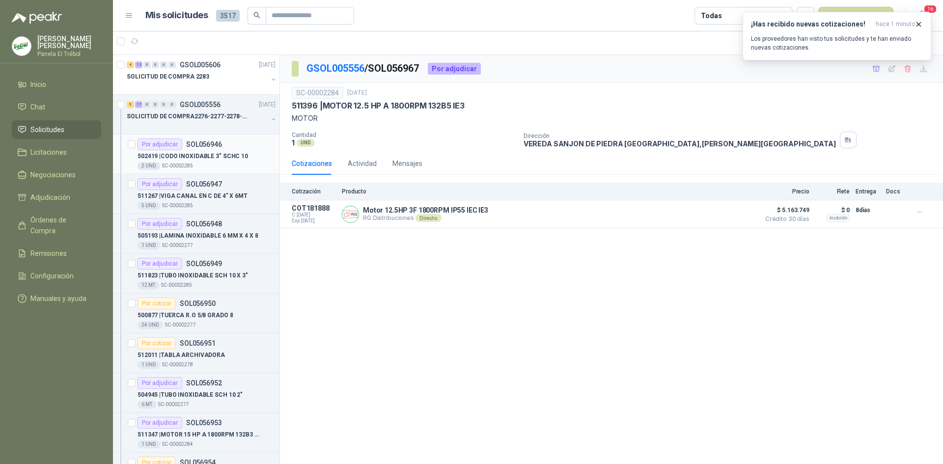
click at [200, 148] on div "Por adjudicar SOL056946" at bounding box center [179, 144] width 84 height 12
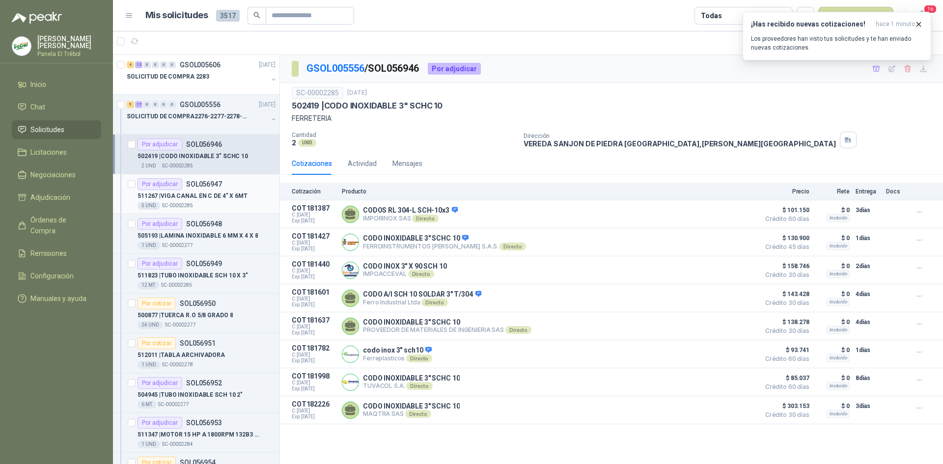
click at [190, 184] on p "SOL056947" at bounding box center [204, 184] width 36 height 7
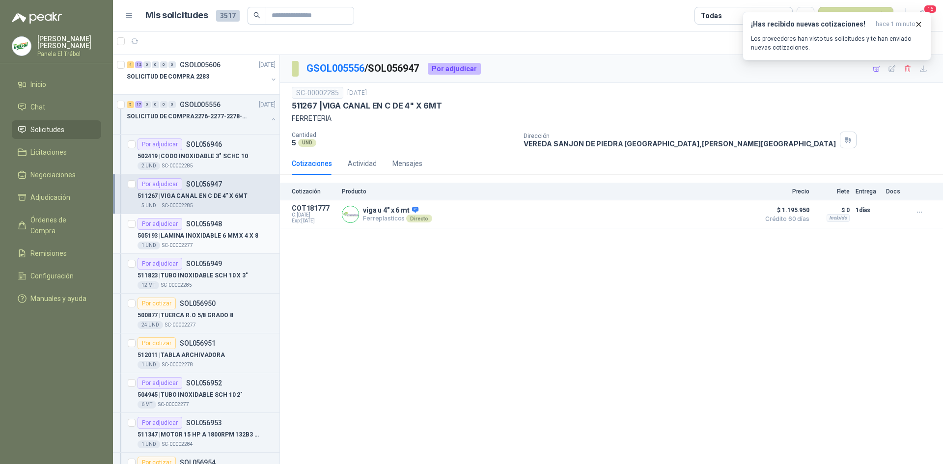
click at [183, 228] on div "Por adjudicar SOL056948" at bounding box center [179, 224] width 84 height 12
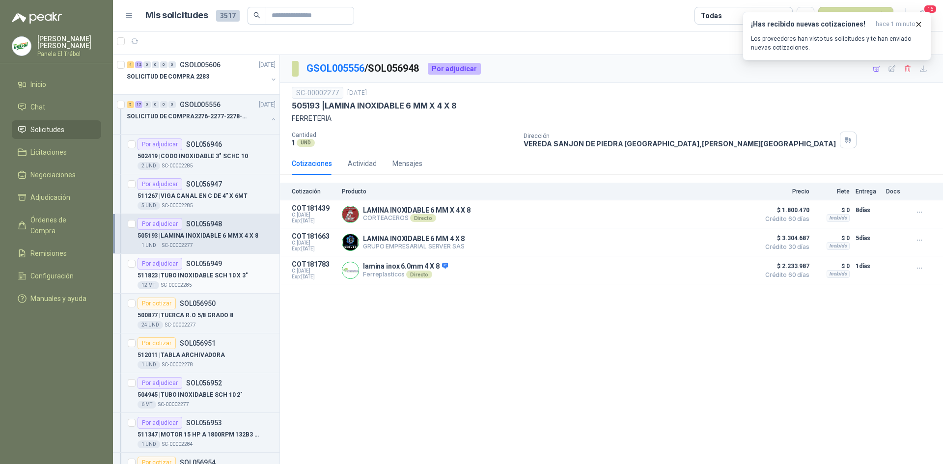
click at [191, 271] on p "511823 | TUBO INOXIDABLE SCH 10 X 3"" at bounding box center [192, 275] width 110 height 9
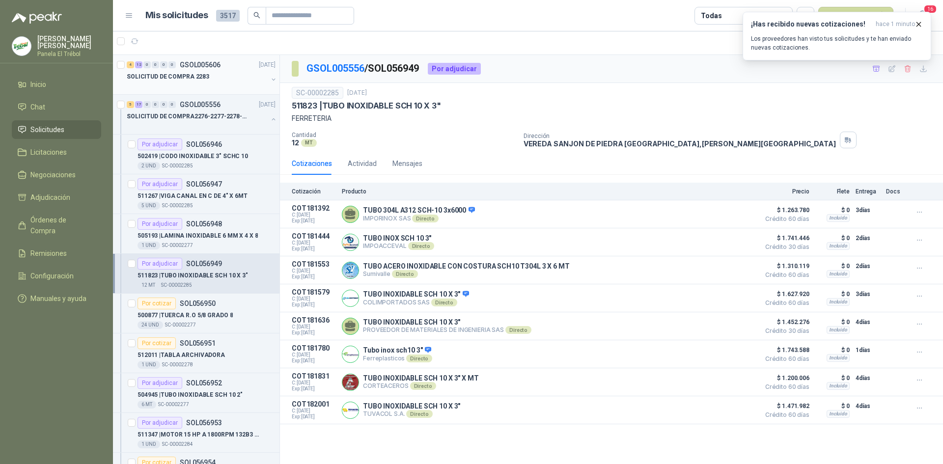
click at [270, 78] on button "button" at bounding box center [274, 80] width 8 height 8
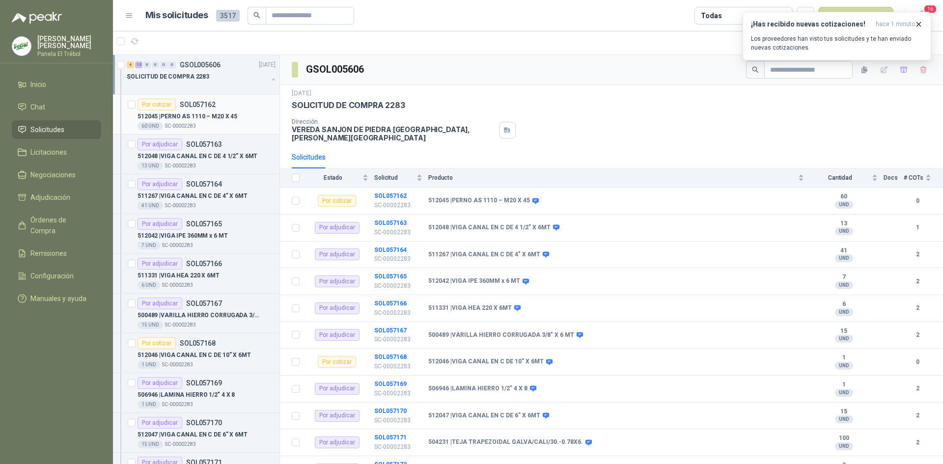
click at [197, 115] on p "512045 | PERNO AS 1110 – M20 X 45" at bounding box center [187, 116] width 100 height 9
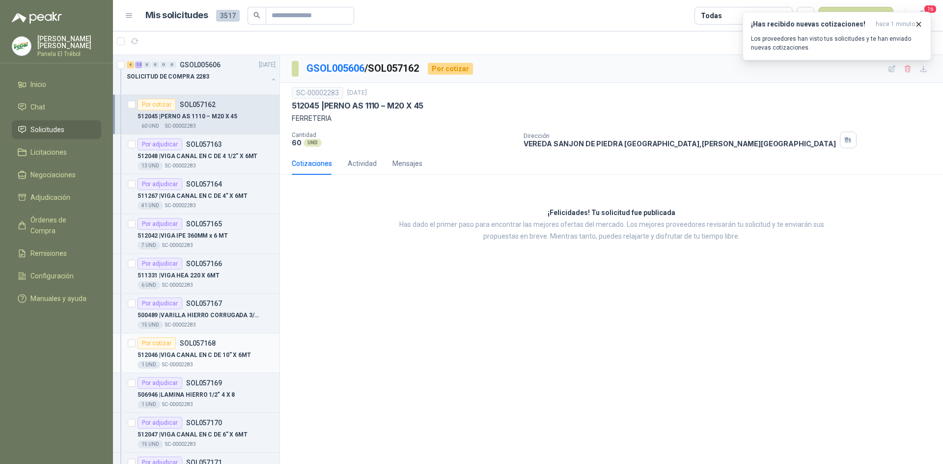
click at [208, 357] on p "512046 | VIGA CANAL EN C DE 10” X 6MT" at bounding box center [193, 355] width 113 height 9
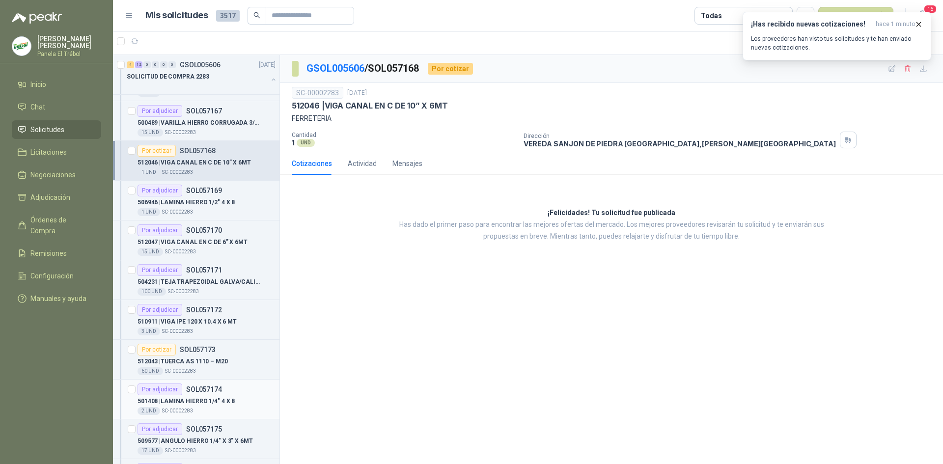
scroll to position [196, 0]
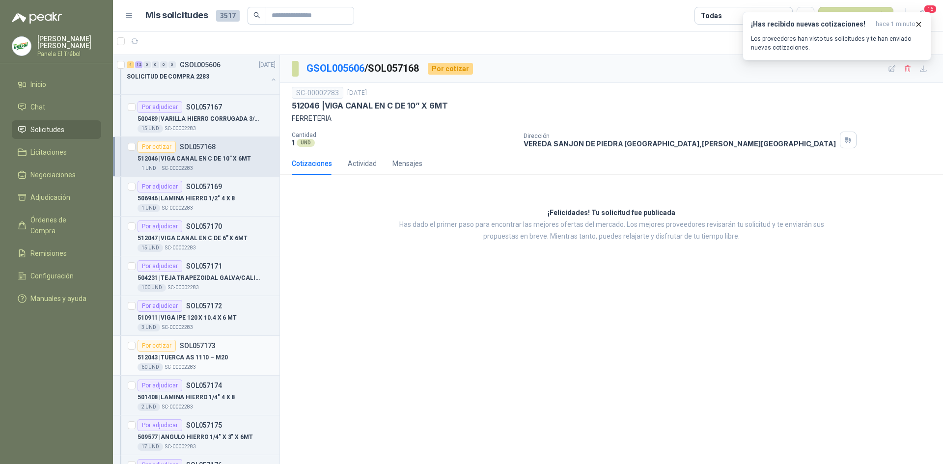
click at [180, 354] on p "512043 | TUERCA AS 1110 – M20" at bounding box center [182, 357] width 90 height 9
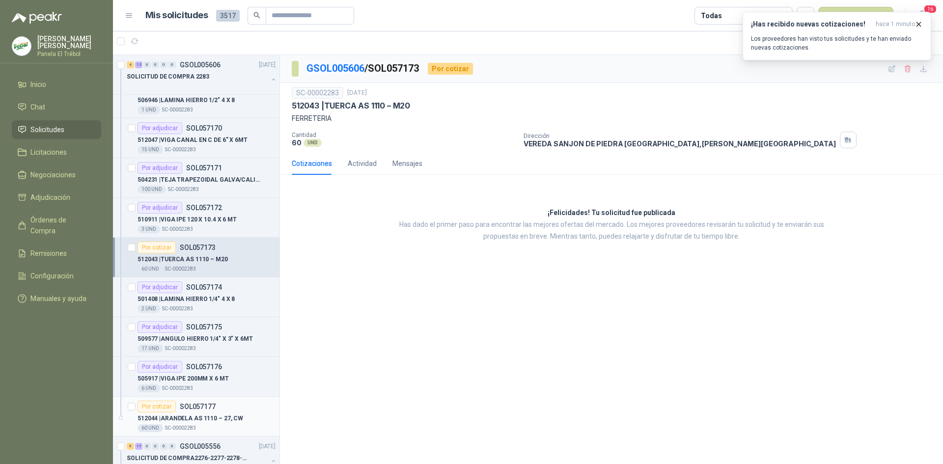
scroll to position [360, 0]
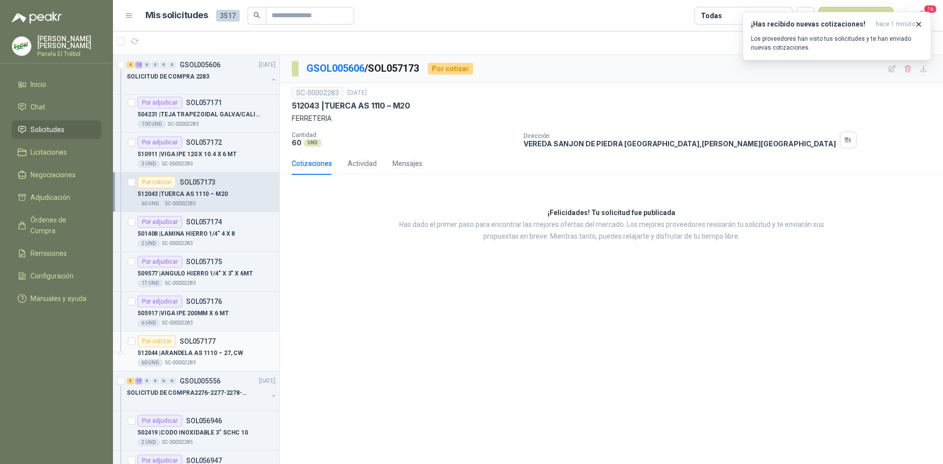
click at [183, 359] on p "SC-00002283" at bounding box center [180, 363] width 31 height 8
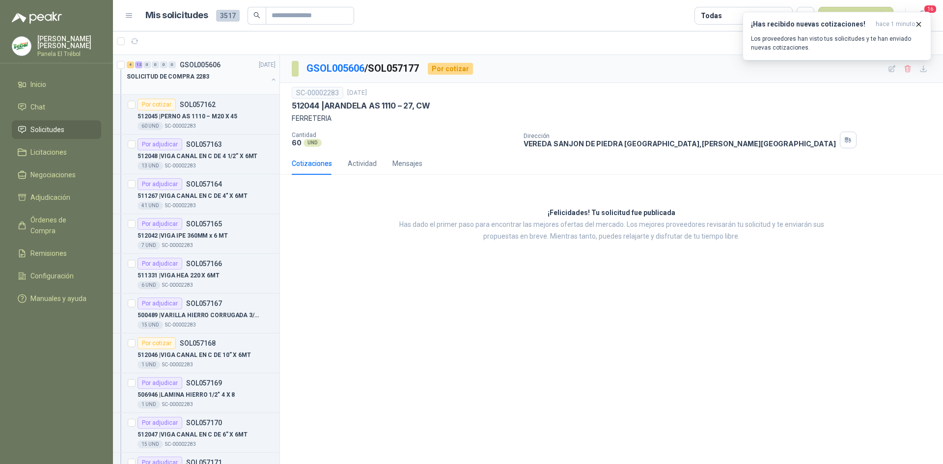
click at [270, 78] on button "button" at bounding box center [274, 80] width 8 height 8
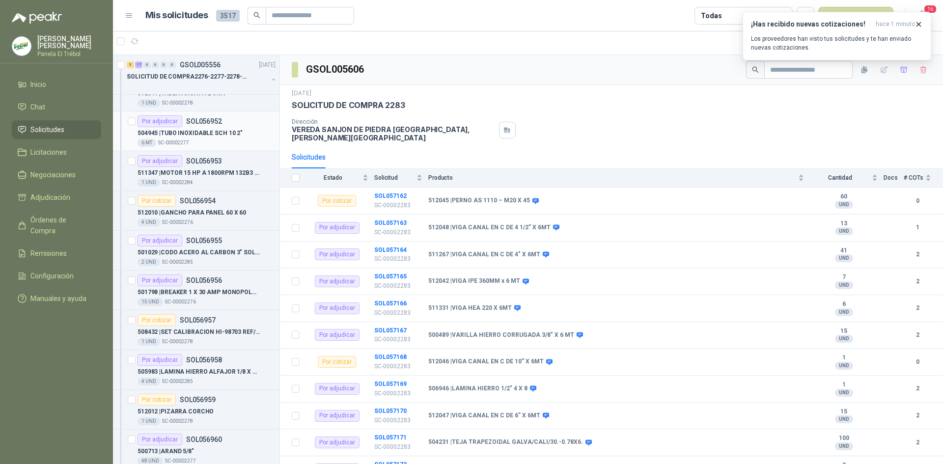
scroll to position [163, 0]
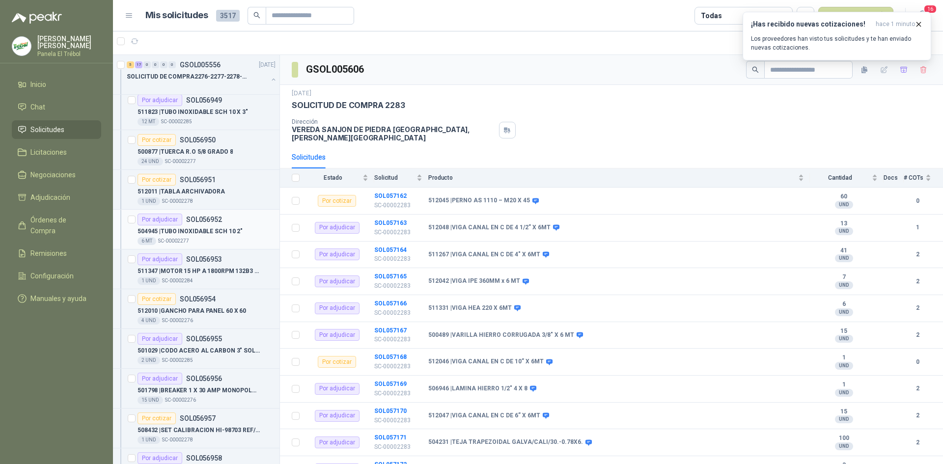
click at [197, 228] on p "504945 | TUBO INOXIDABLE SCH 10 2"" at bounding box center [189, 231] width 105 height 9
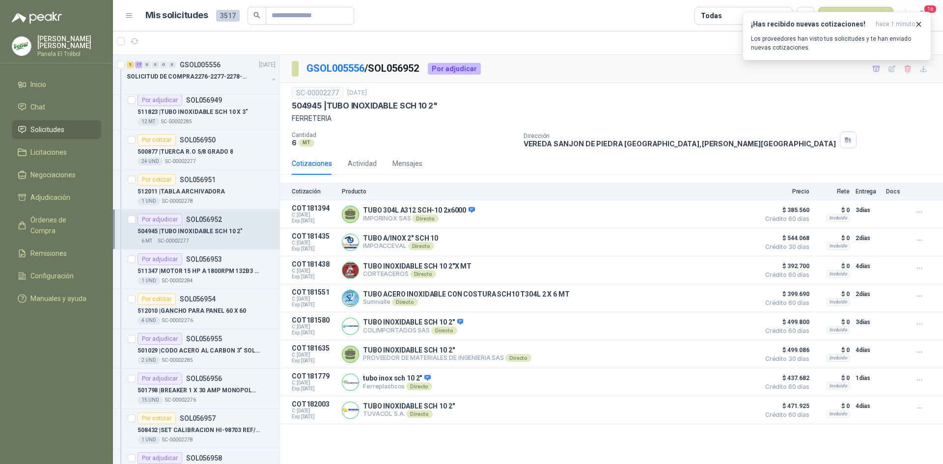
click at [923, 60] on div "¡Has recibido nuevas cotizaciones! hace 1 minuto Los proveedores han visto tus …" at bounding box center [836, 36] width 189 height 49
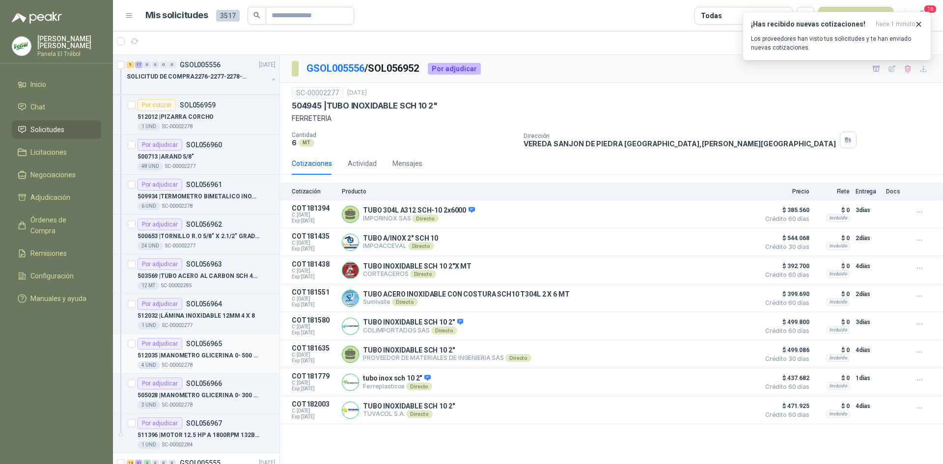
scroll to position [589, 0]
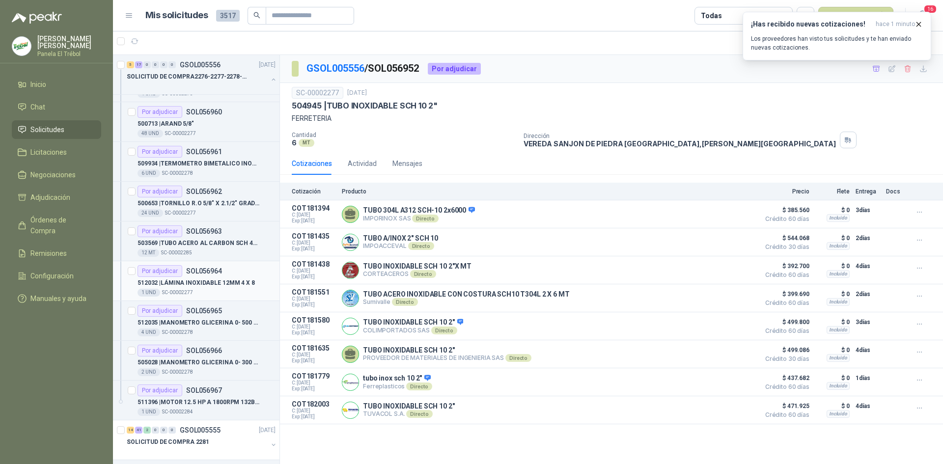
click at [202, 283] on p "512032 | LÁMINA INOXIDABLE 12MM 4 X 8" at bounding box center [195, 282] width 117 height 9
